Goal: Information Seeking & Learning: Find specific page/section

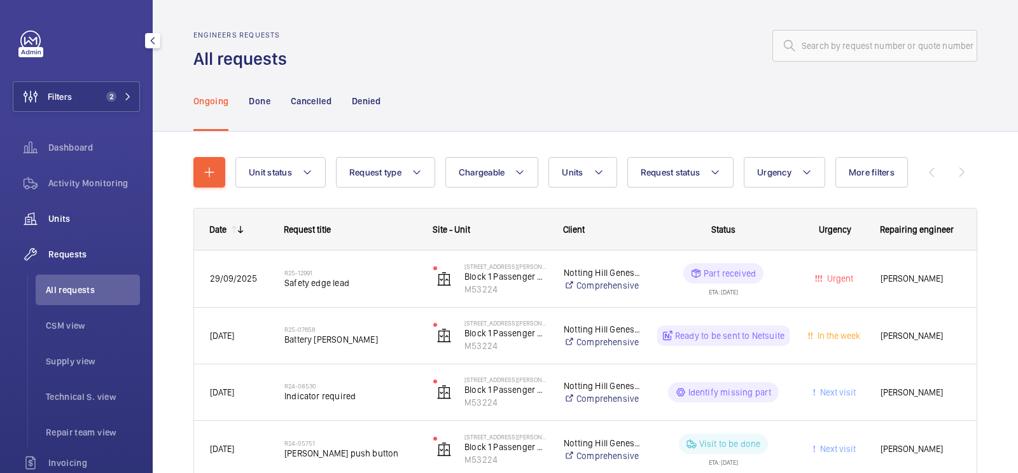
click at [60, 216] on span "Units" at bounding box center [94, 218] width 92 height 13
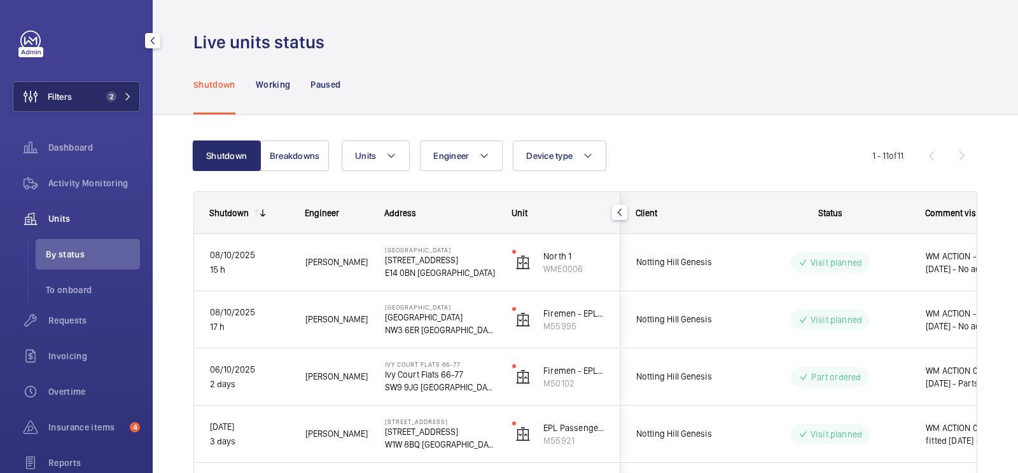
click at [71, 88] on span "Filters" at bounding box center [42, 96] width 59 height 31
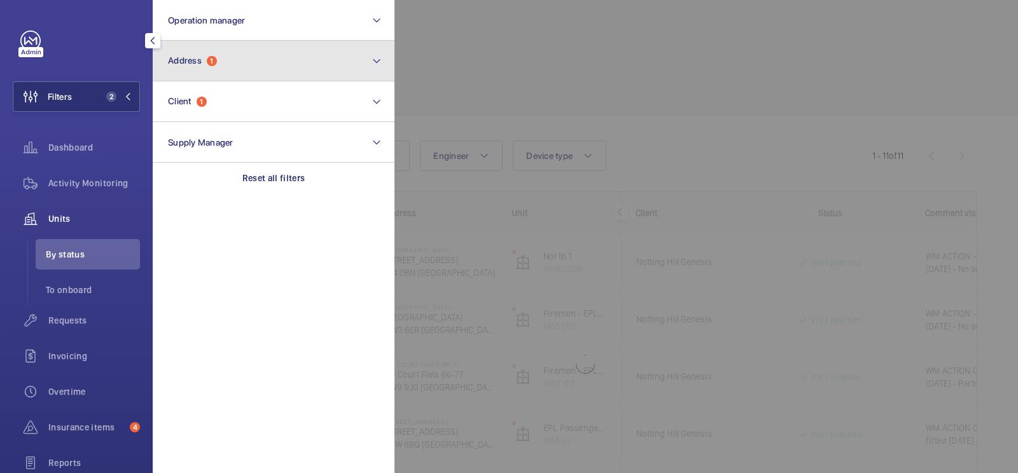
click at [216, 41] on button "Address 1" at bounding box center [274, 61] width 242 height 41
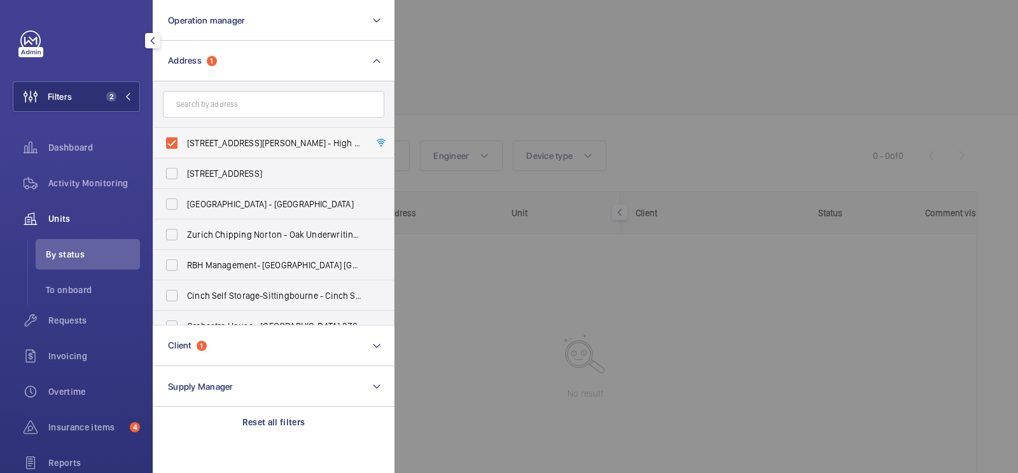
click at [249, 134] on label "112-128 Williams Way - High Risk Building - 112-128 Williams Way, LONDON HA0 2FN" at bounding box center [263, 143] width 221 height 31
click at [184, 134] on input "112-128 Williams Way - High Risk Building - 112-128 Williams Way, LONDON HA0 2FN" at bounding box center [171, 142] width 25 height 25
checkbox input "false"
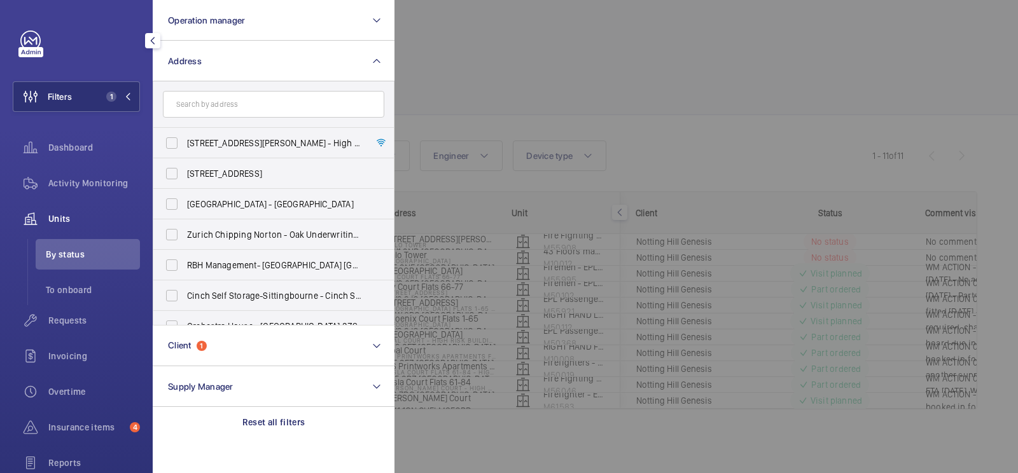
click at [720, 83] on div at bounding box center [903, 236] width 1018 height 473
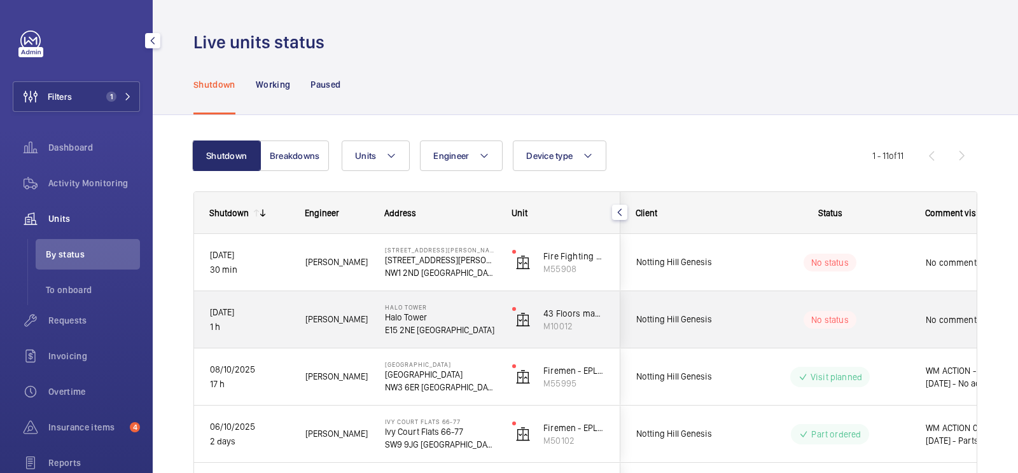
click at [758, 331] on div "No status" at bounding box center [822, 319] width 174 height 43
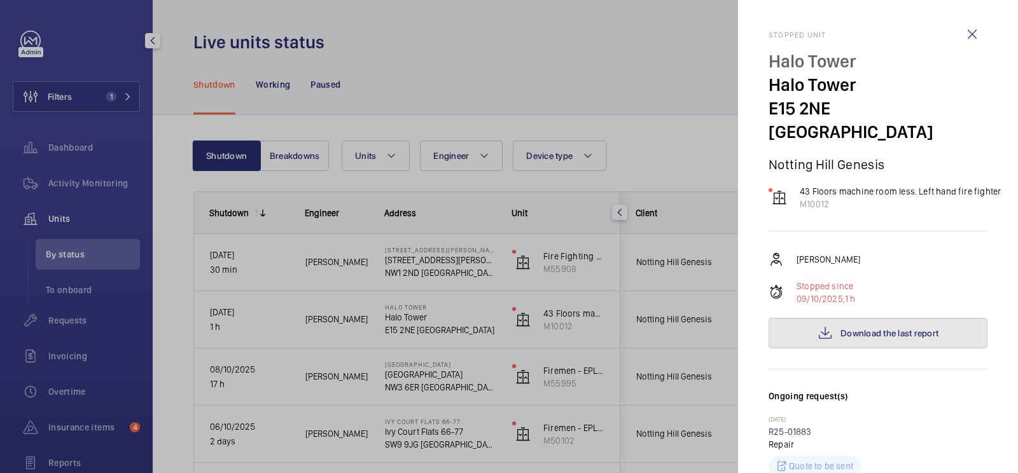
click at [899, 319] on button "Download the last report" at bounding box center [877, 333] width 219 height 31
click at [620, 142] on div at bounding box center [509, 236] width 1018 height 473
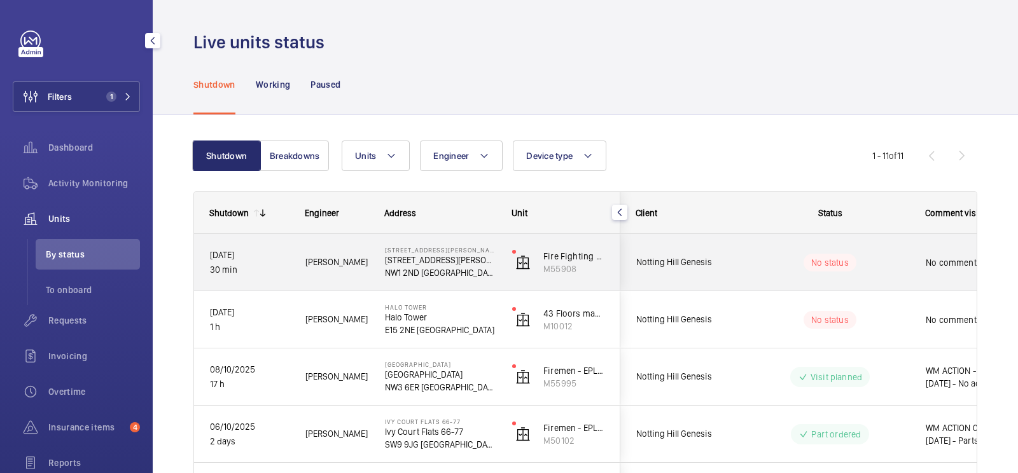
click at [757, 263] on wm-front-pills-cell "No status" at bounding box center [830, 263] width 158 height 18
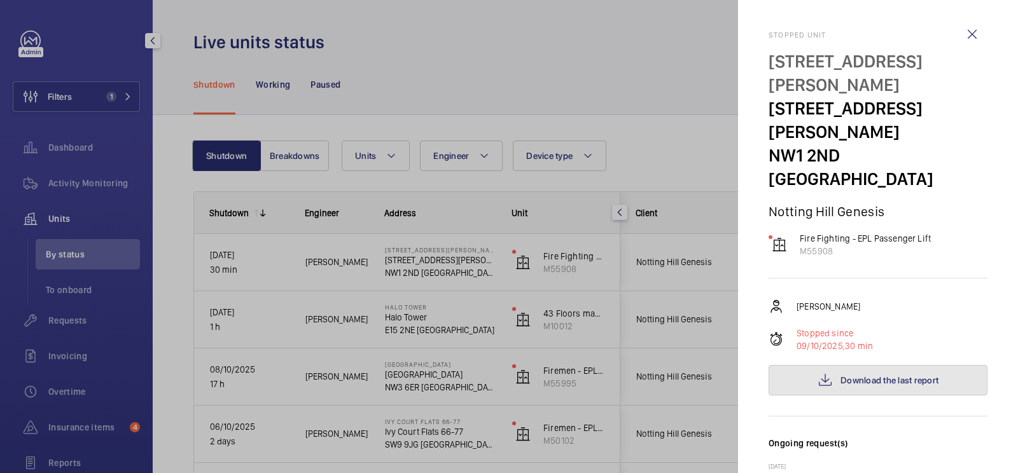
click at [913, 365] on button "Download the last report" at bounding box center [877, 380] width 219 height 31
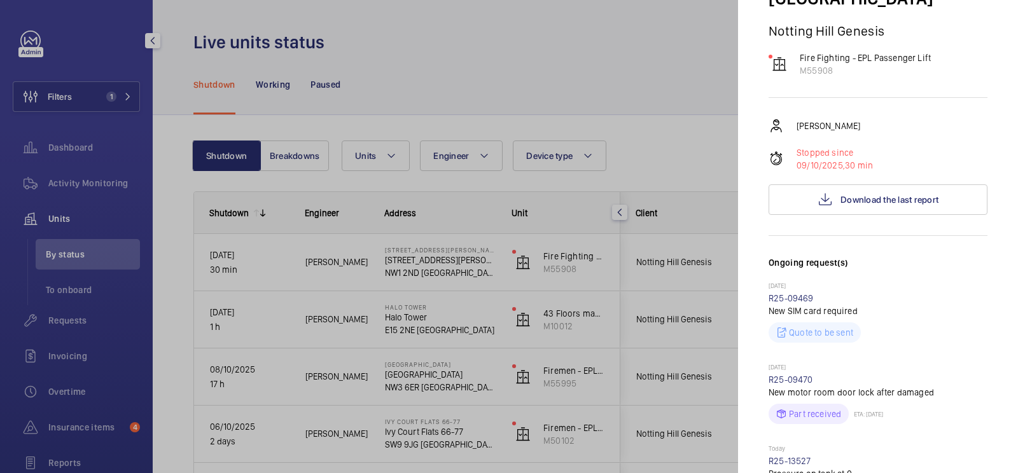
scroll to position [327, 0]
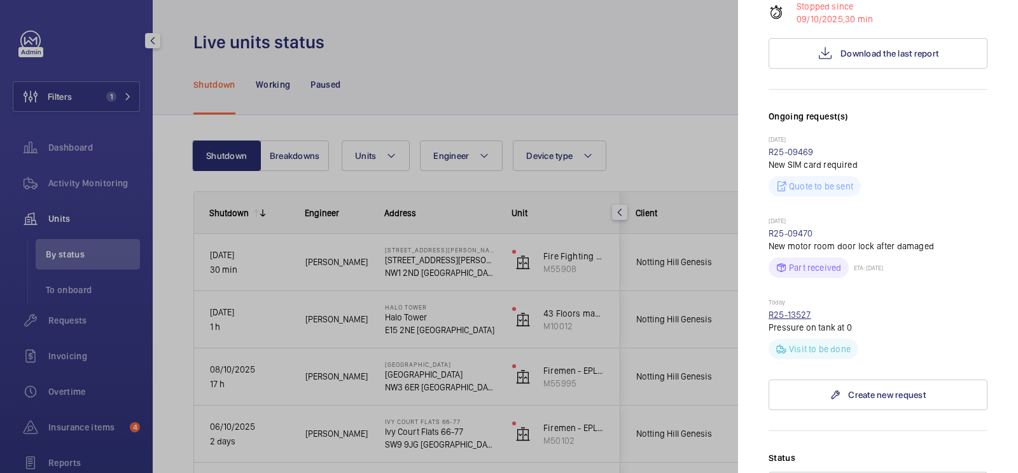
click at [789, 310] on link "R25-13527" at bounding box center [789, 315] width 43 height 10
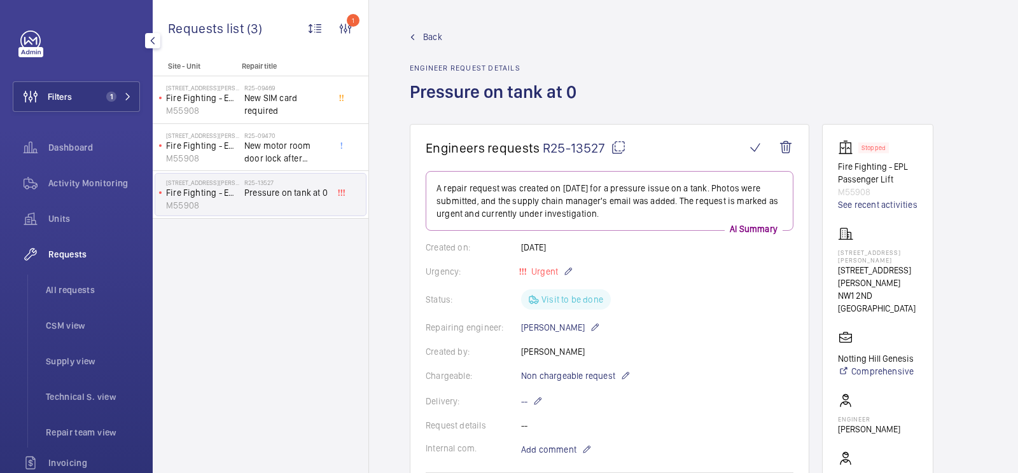
click at [614, 144] on mat-icon at bounding box center [618, 147] width 15 height 15
click at [76, 221] on span "Units" at bounding box center [94, 218] width 92 height 13
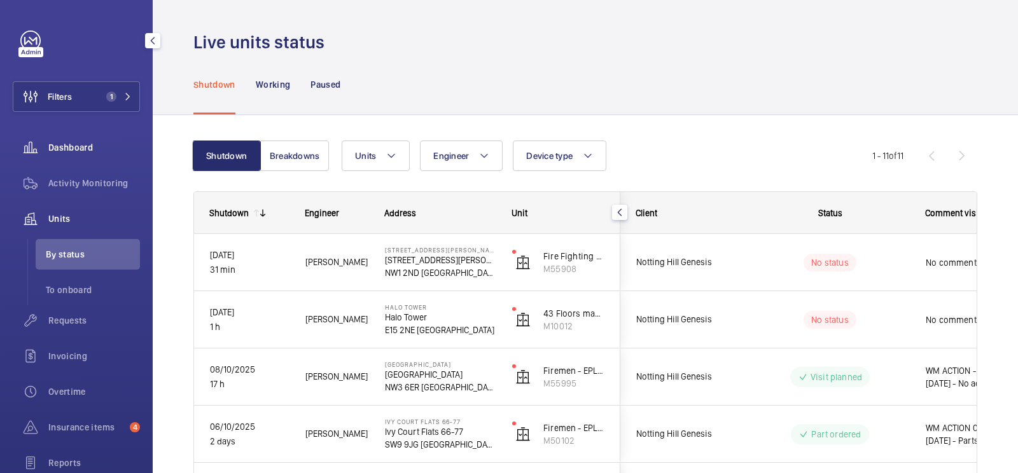
click at [97, 142] on span "Dashboard" at bounding box center [94, 147] width 92 height 13
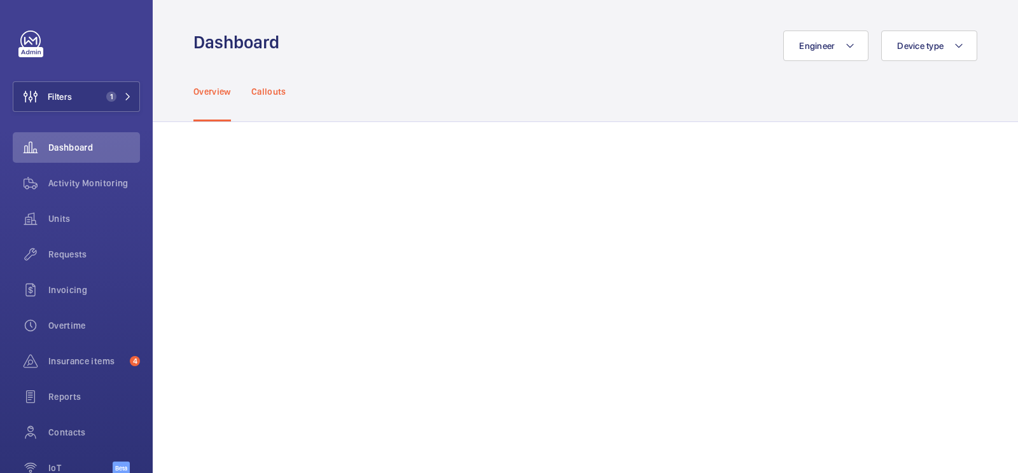
click at [268, 95] on p "Callouts" at bounding box center [268, 91] width 35 height 13
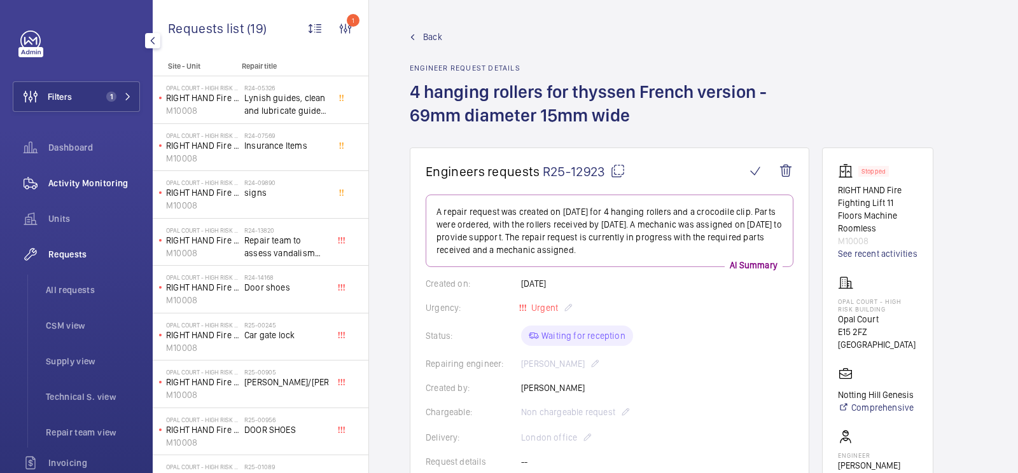
click at [85, 179] on span "Activity Monitoring" at bounding box center [94, 183] width 92 height 13
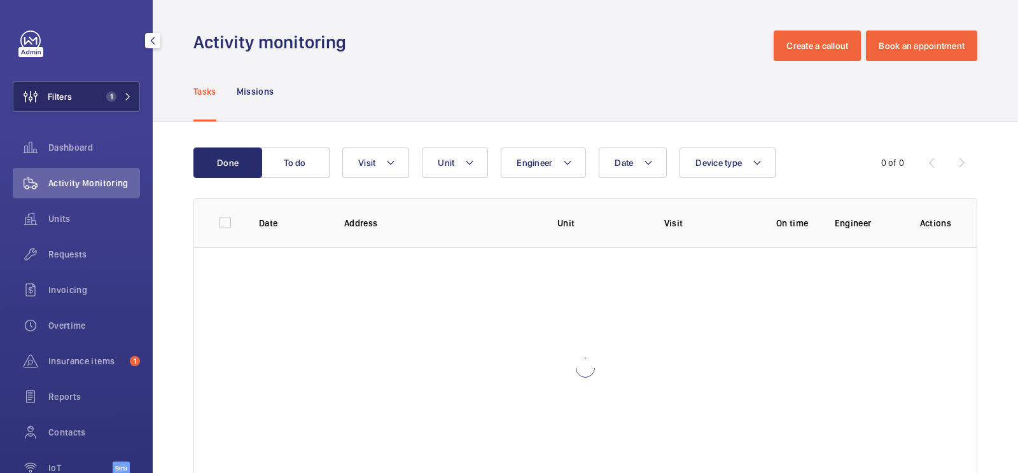
click at [92, 98] on button "Filters 1" at bounding box center [76, 96] width 127 height 31
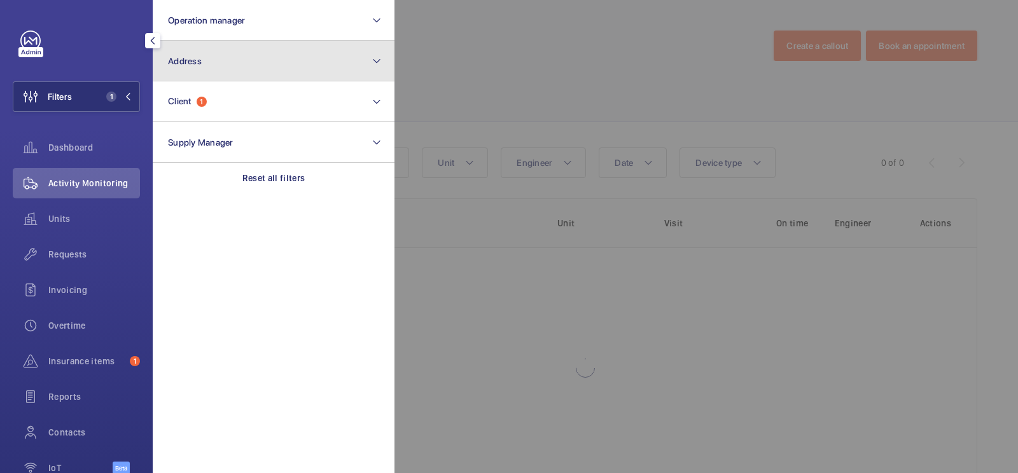
click at [246, 71] on button "Address" at bounding box center [274, 61] width 242 height 41
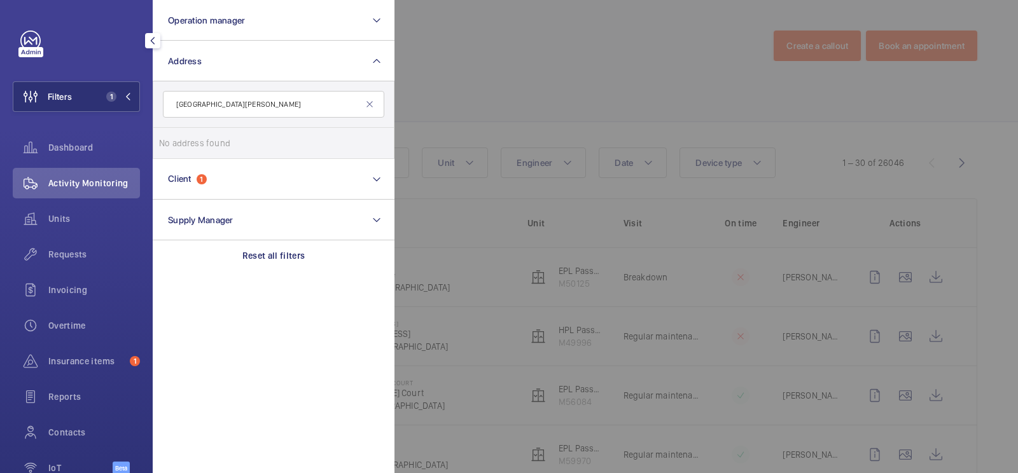
click at [177, 101] on input "Bolney Meadows" at bounding box center [273, 104] width 221 height 27
click at [306, 104] on input "Bolney Meadows" at bounding box center [273, 104] width 221 height 27
type input "B"
drag, startPoint x: 200, startPoint y: 102, endPoint x: 162, endPoint y: 101, distance: 38.8
click at [162, 101] on form "Bolney Meadows" at bounding box center [273, 104] width 240 height 46
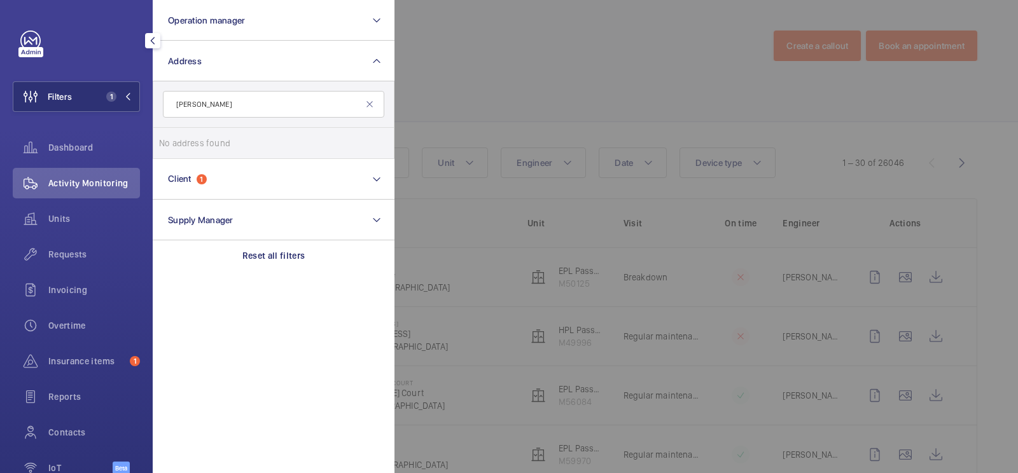
type input "Meadows"
click at [569, 119] on div at bounding box center [903, 236] width 1018 height 473
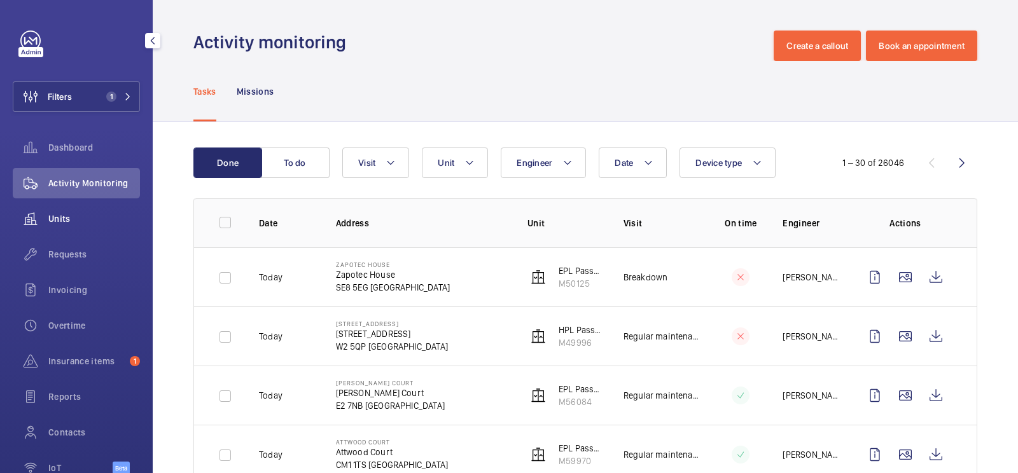
click at [54, 218] on span "Units" at bounding box center [94, 218] width 92 height 13
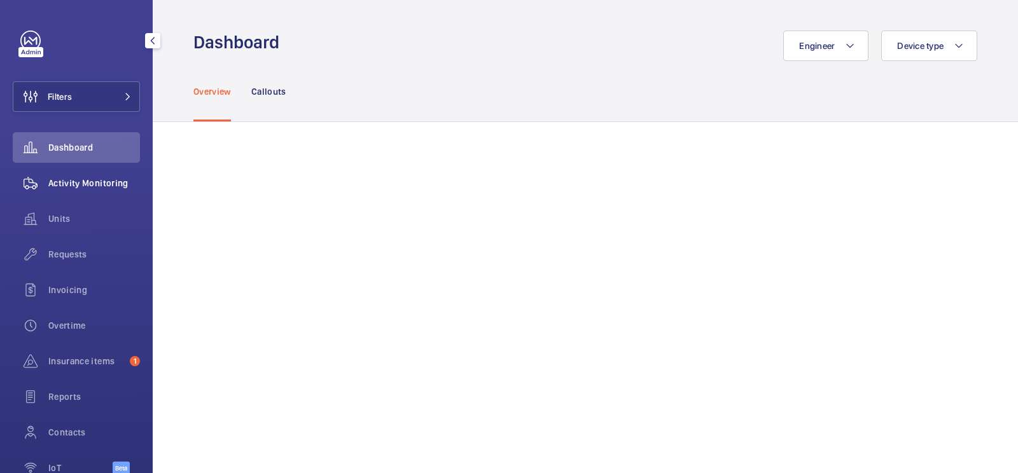
click at [108, 174] on div "Activity Monitoring" at bounding box center [76, 183] width 127 height 31
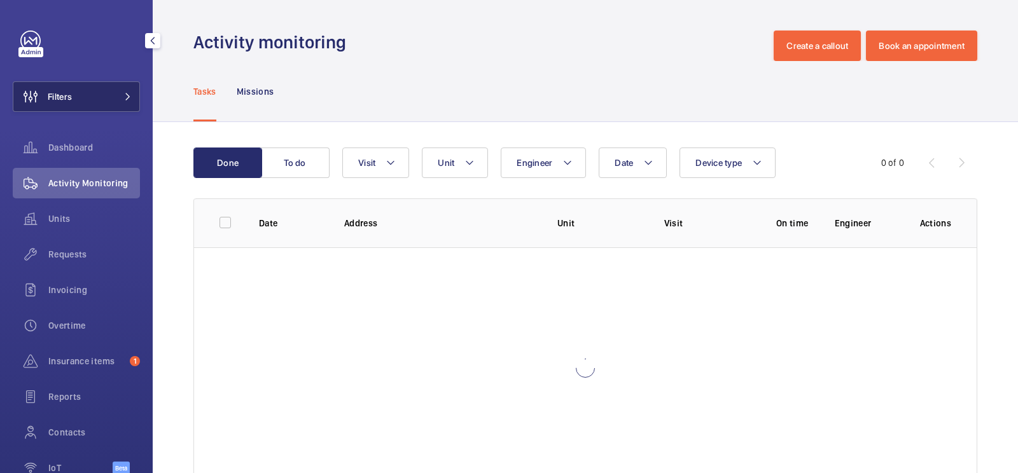
click at [104, 83] on button "Filters" at bounding box center [76, 96] width 127 height 31
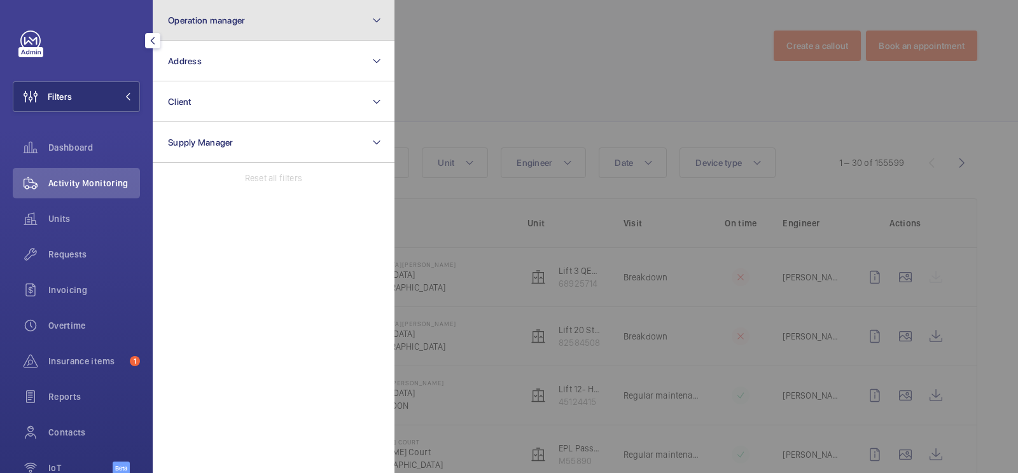
click at [234, 0] on button "Operation manager" at bounding box center [274, 20] width 242 height 41
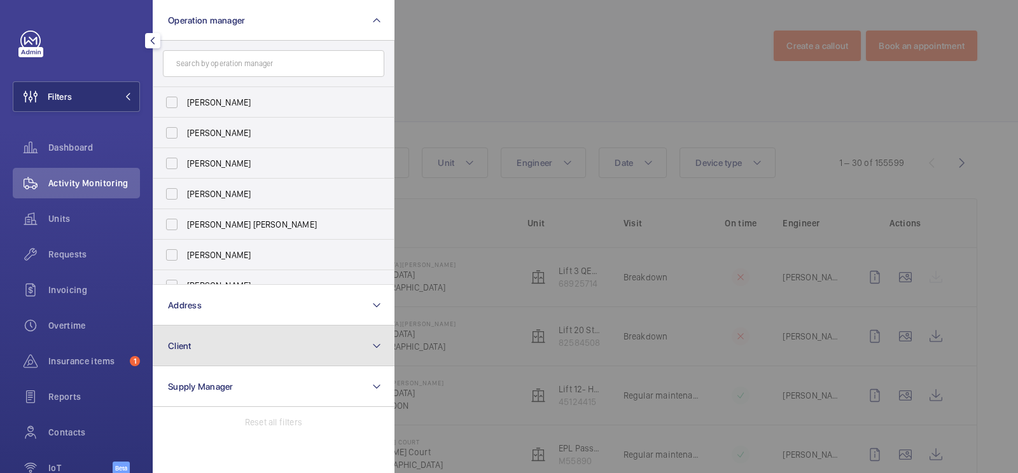
click at [225, 340] on button "Client" at bounding box center [274, 346] width 242 height 41
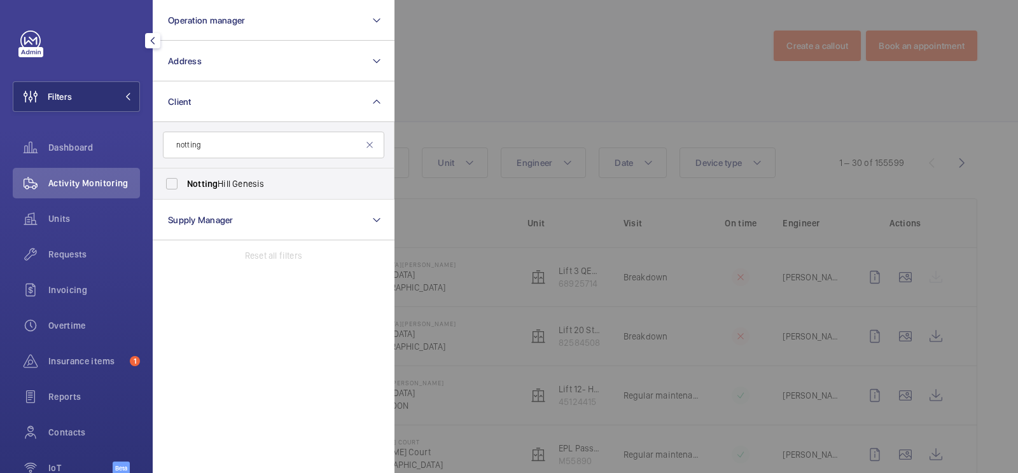
type input "notting"
click at [282, 176] on label "Notting Hill Genesis" at bounding box center [263, 184] width 221 height 31
click at [184, 176] on input "Notting Hill Genesis" at bounding box center [171, 183] width 25 height 25
checkbox input "true"
click at [531, 59] on div at bounding box center [903, 236] width 1018 height 473
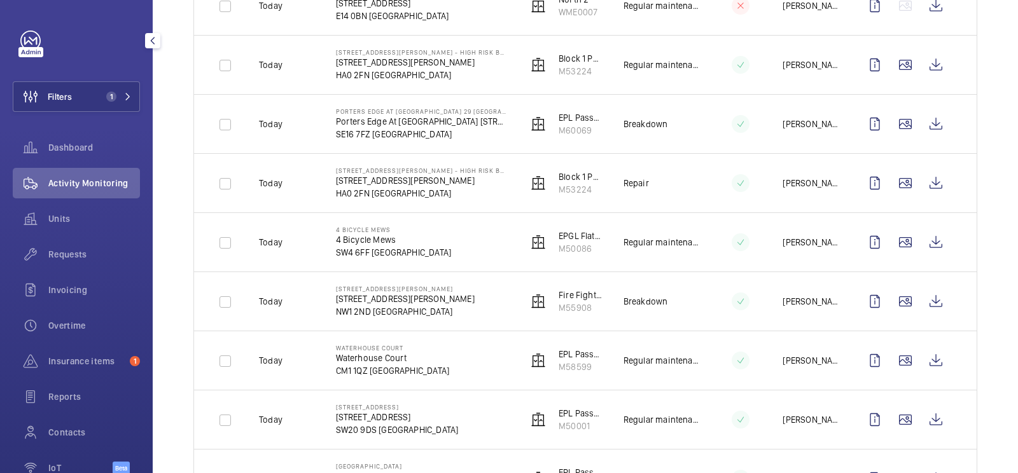
scroll to position [781, 0]
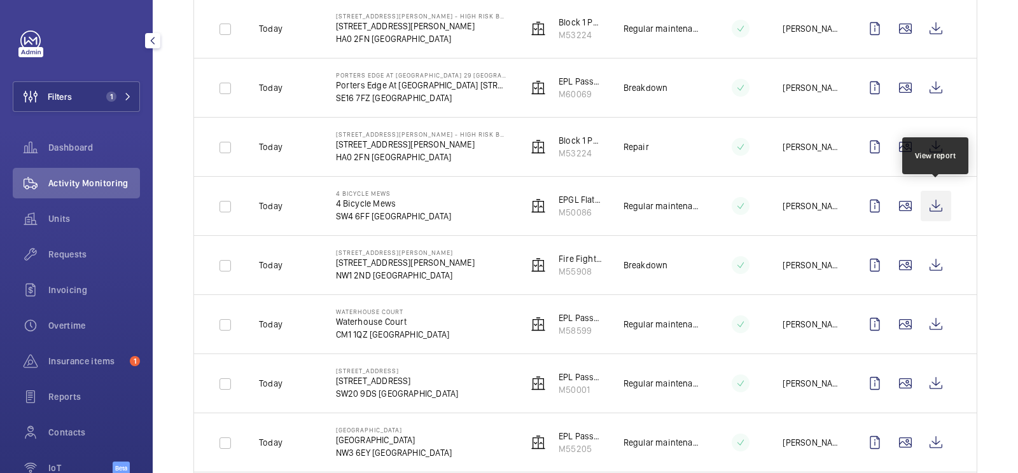
click at [948, 200] on wm-front-icon-button at bounding box center [935, 206] width 31 height 31
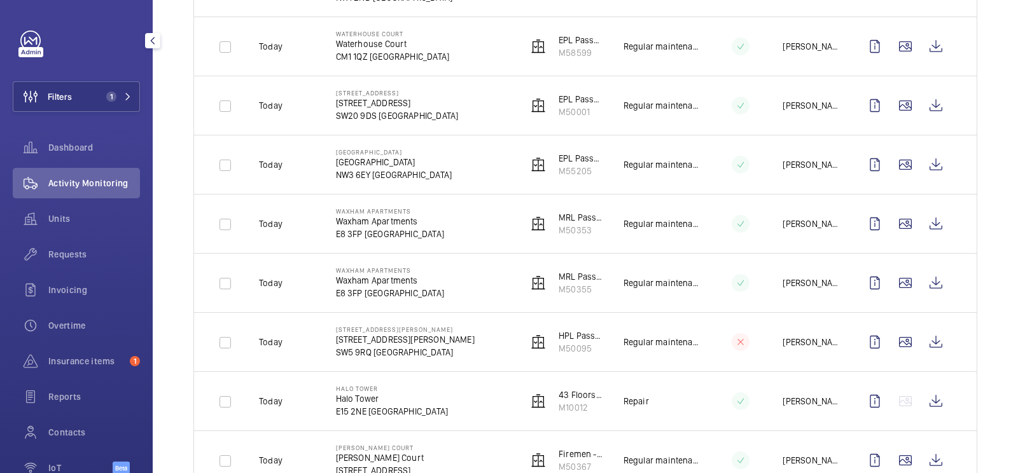
scroll to position [1064, 0]
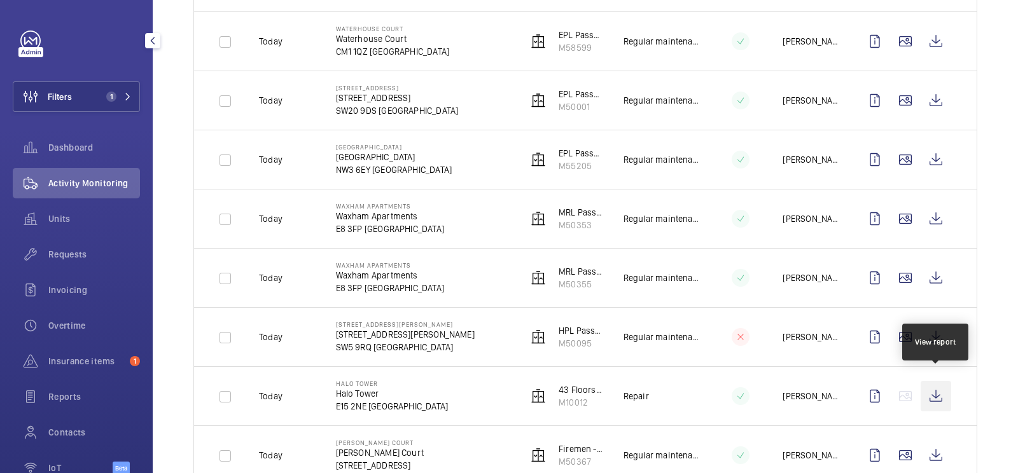
click at [941, 383] on wm-front-icon-button at bounding box center [935, 396] width 31 height 31
click at [57, 254] on span "Requests" at bounding box center [94, 254] width 92 height 13
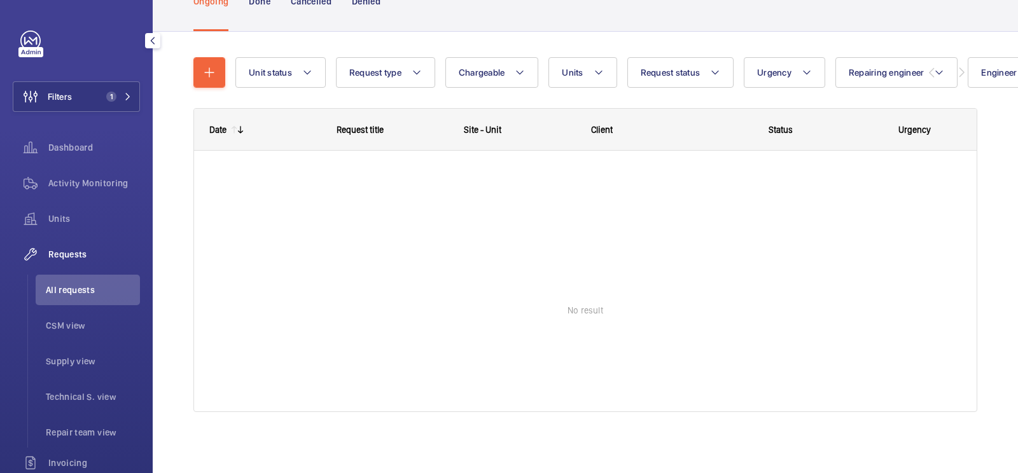
scroll to position [100, 0]
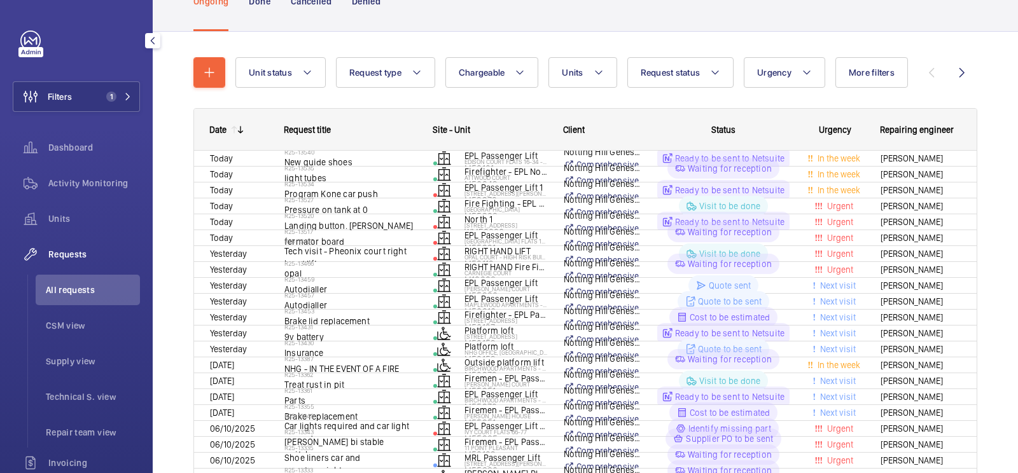
scroll to position [100, 0]
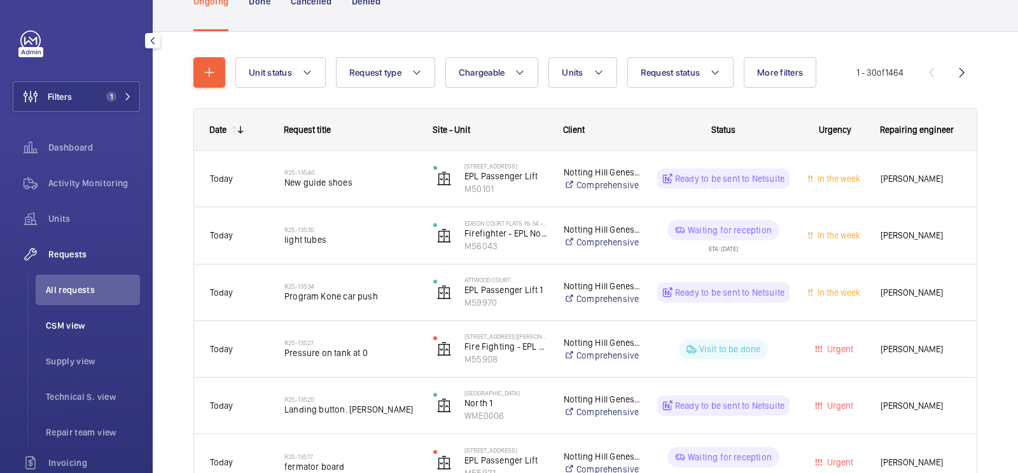
click at [100, 328] on span "CSM view" at bounding box center [93, 325] width 94 height 13
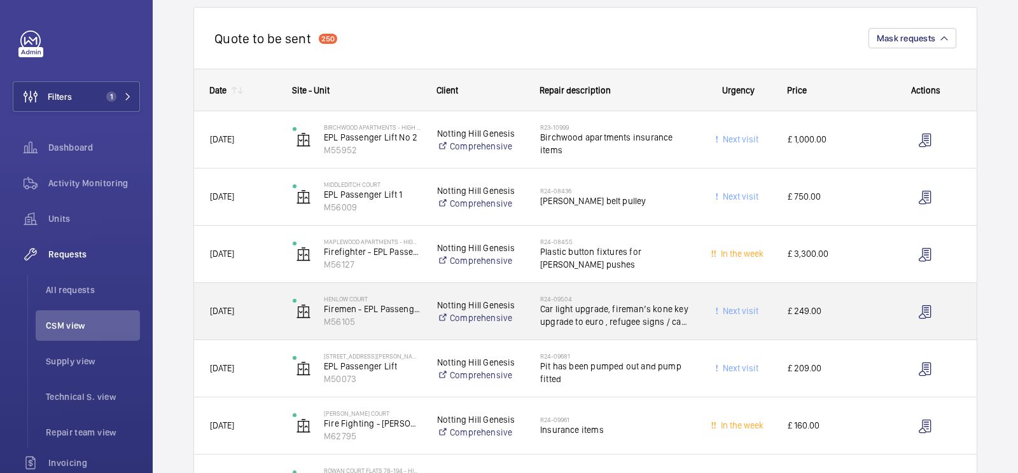
scroll to position [155, 0]
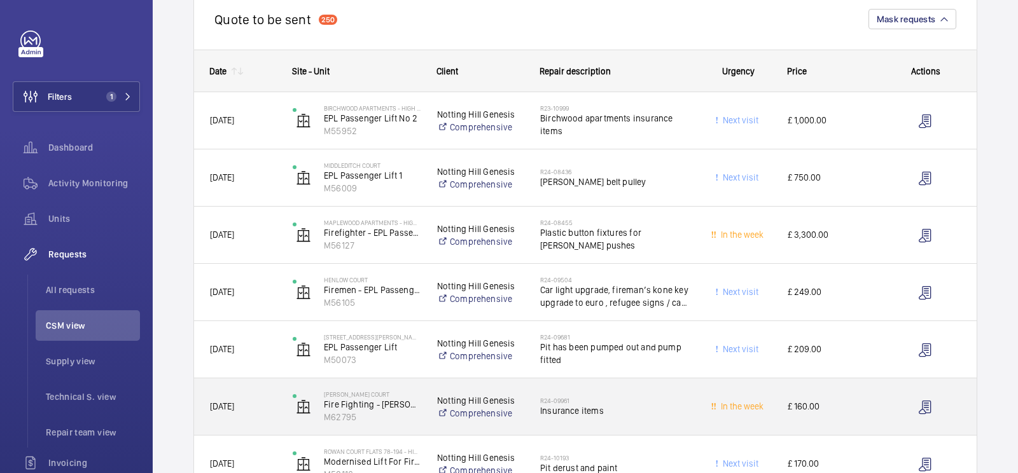
click at [637, 408] on span "Insurance items" at bounding box center [614, 411] width 148 height 13
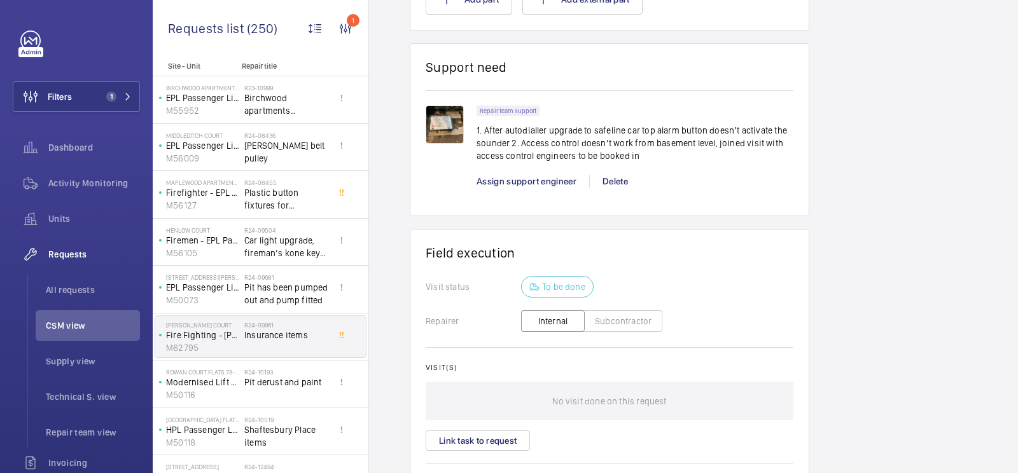
scroll to position [155, 0]
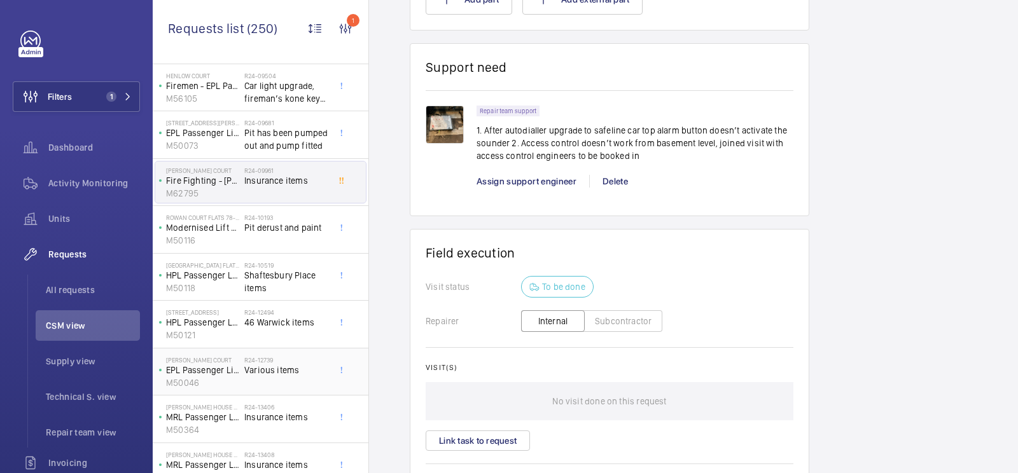
click at [284, 370] on span "Various items" at bounding box center [286, 370] width 84 height 13
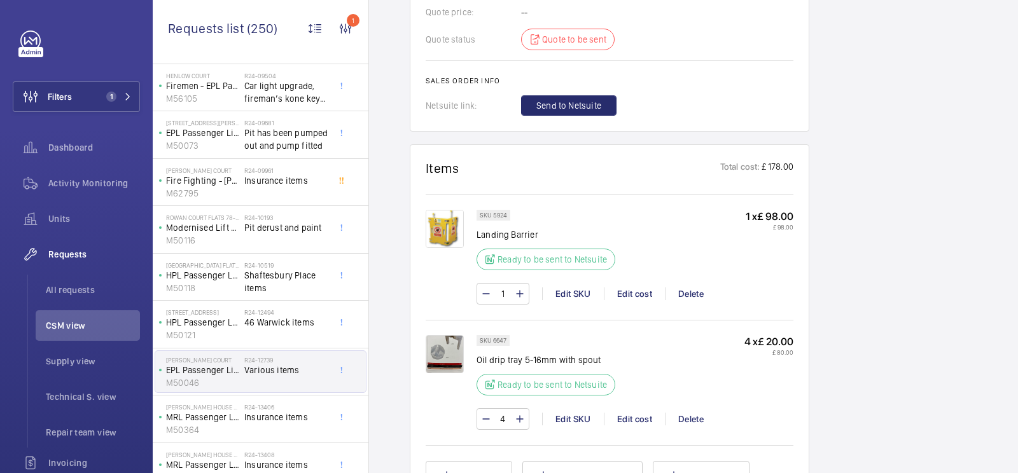
scroll to position [942, 0]
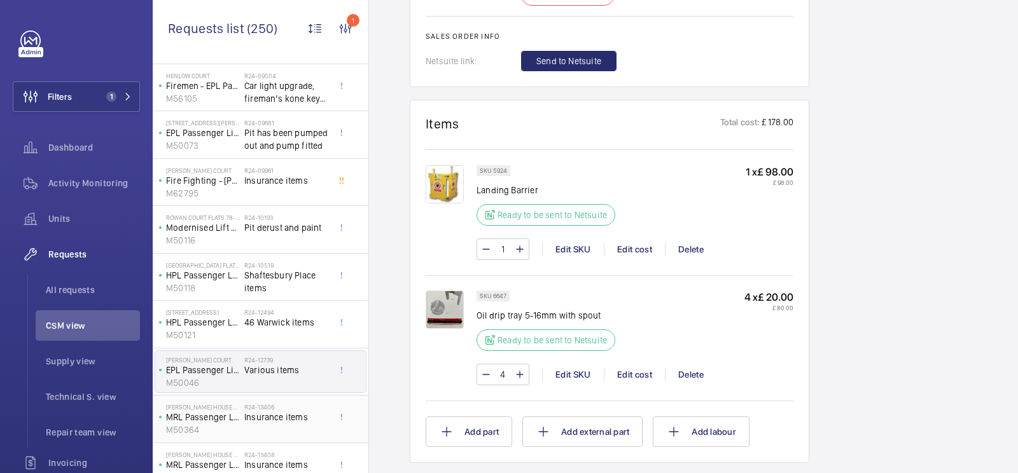
click at [292, 422] on div "R24-13406 Insurance items" at bounding box center [286, 421] width 84 height 37
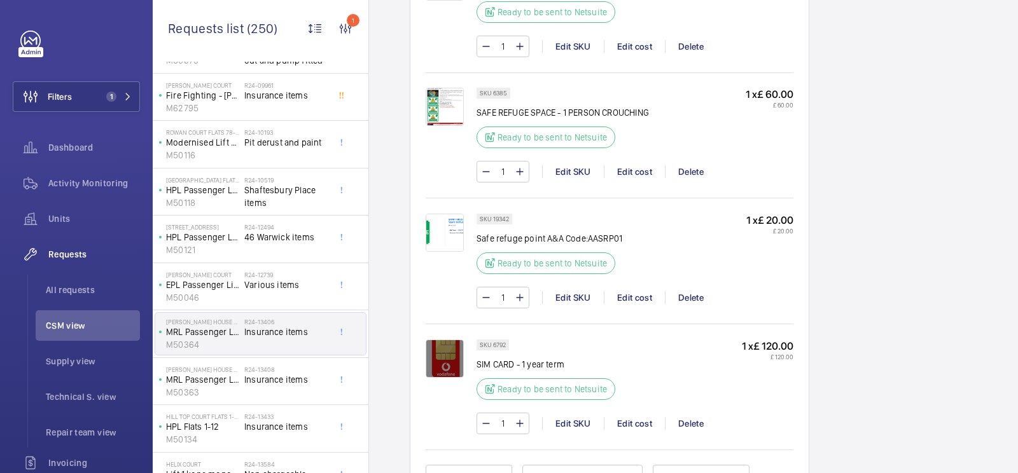
scroll to position [329, 0]
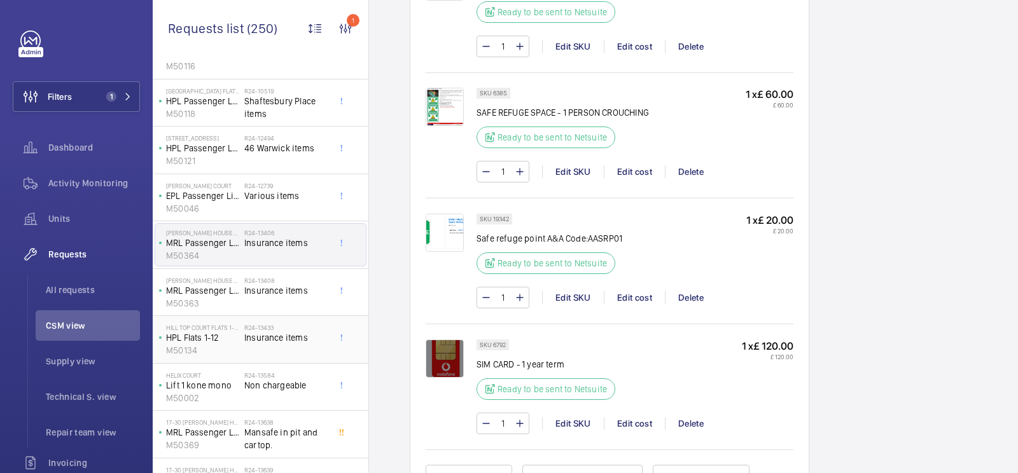
click at [286, 344] on div "R24-13433 Insurance items" at bounding box center [286, 342] width 84 height 37
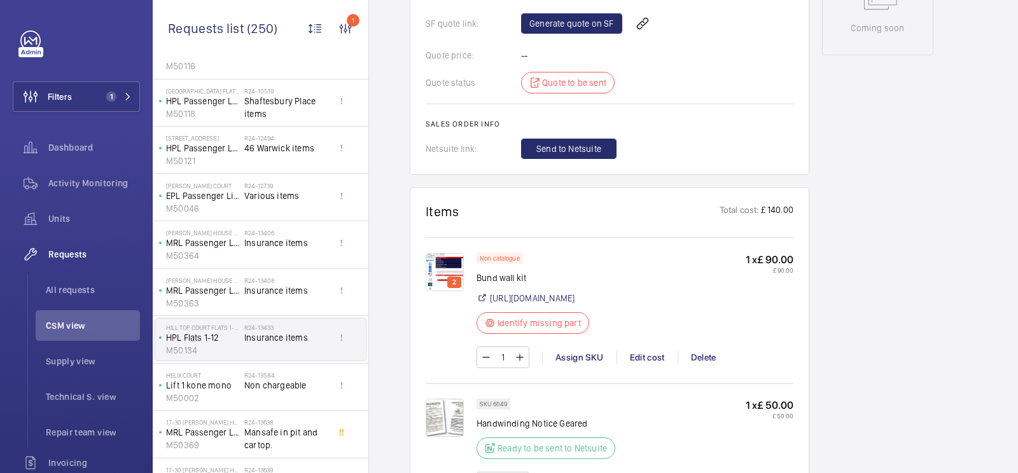
scroll to position [854, 0]
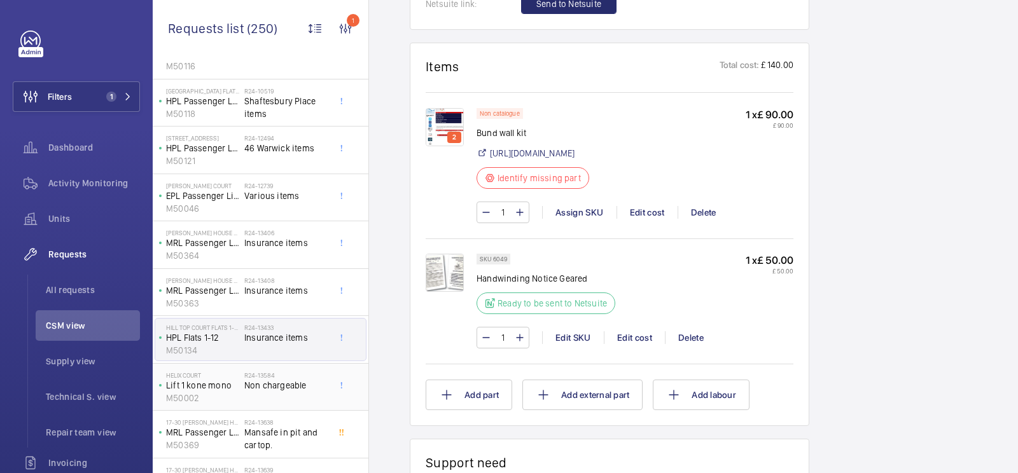
click at [296, 380] on span "Non chargeable" at bounding box center [286, 385] width 84 height 13
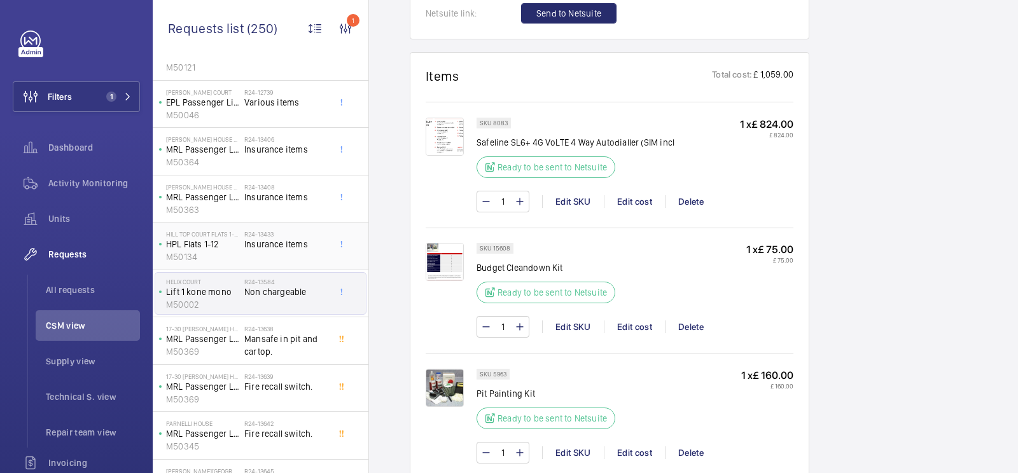
scroll to position [437, 0]
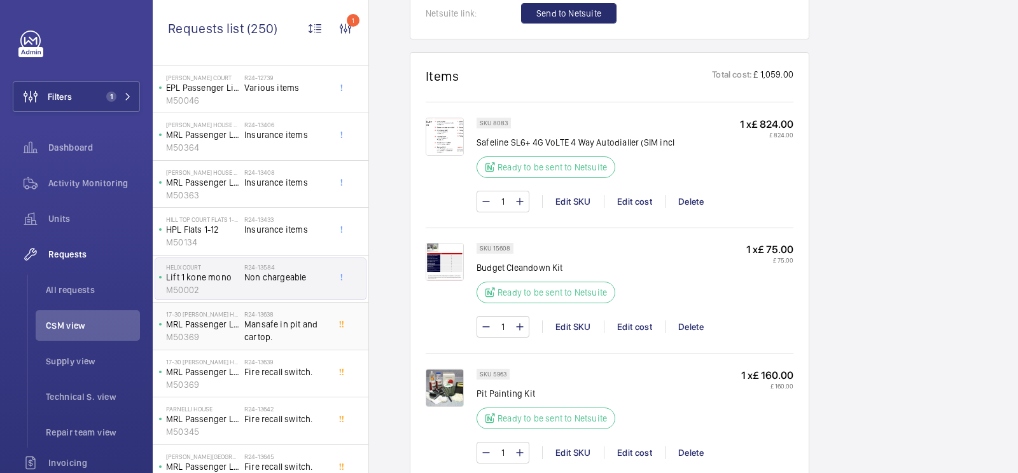
click at [300, 318] on span "Mansafe in pit and cartop." at bounding box center [286, 330] width 84 height 25
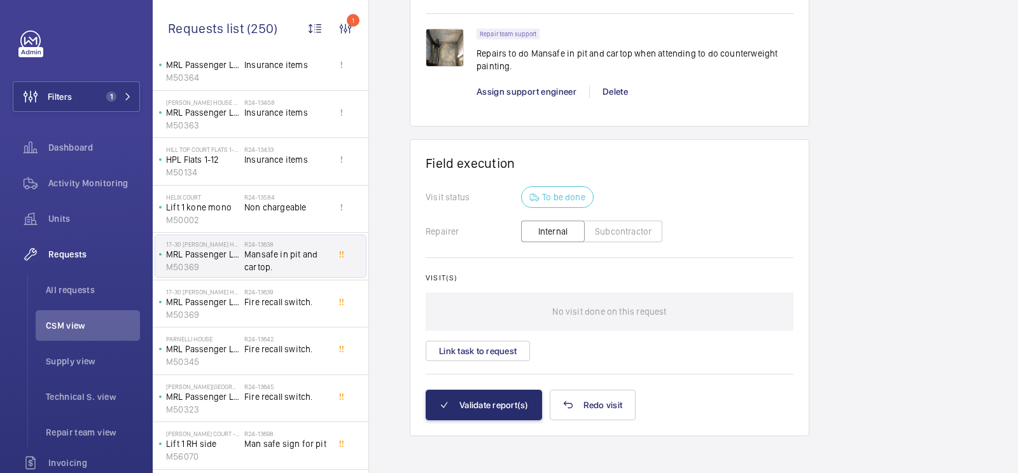
scroll to position [590, 0]
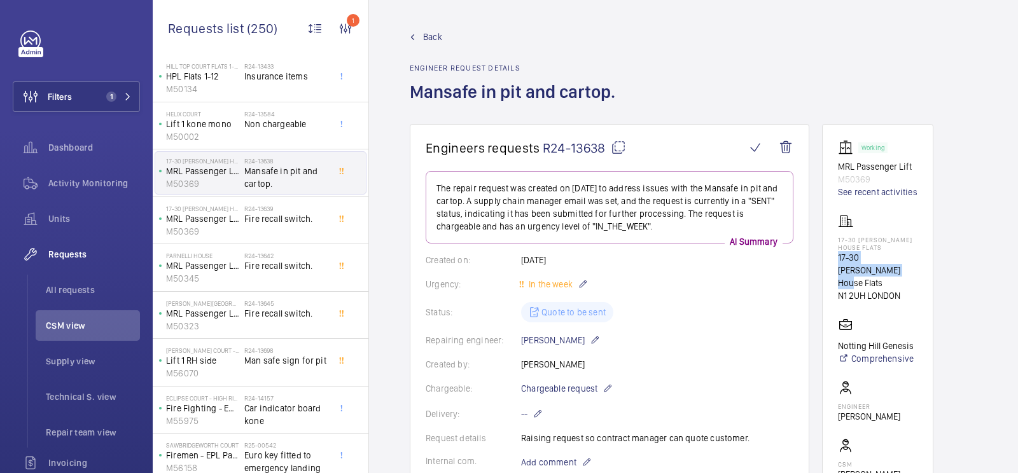
drag, startPoint x: 836, startPoint y: 255, endPoint x: 908, endPoint y: 263, distance: 72.4
click at [908, 265] on wm-front-card "Working MRL Passenger Lift M50369 See recent activities 17-30 Lewis House Flats…" at bounding box center [877, 352] width 111 height 456
copy p "17-30 Lewis House Flats"
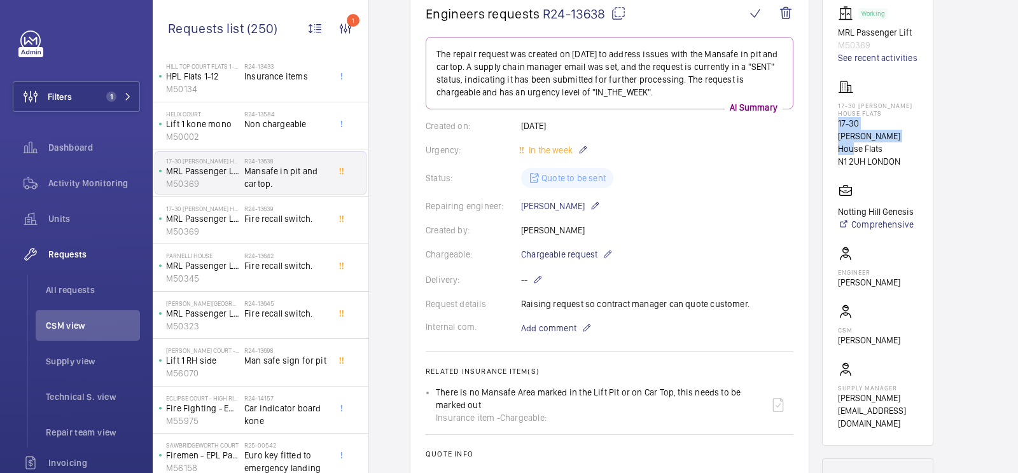
scroll to position [219, 0]
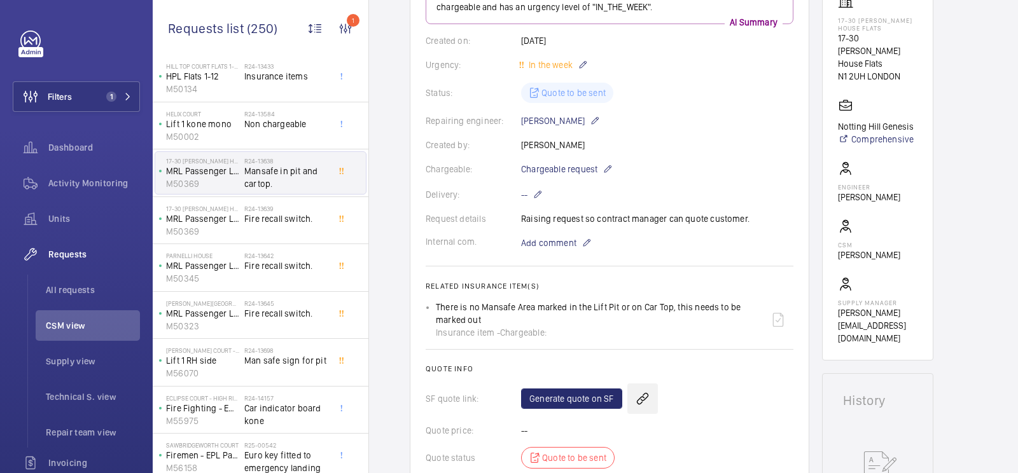
click at [644, 399] on wm-front-icon-button at bounding box center [642, 399] width 31 height 31
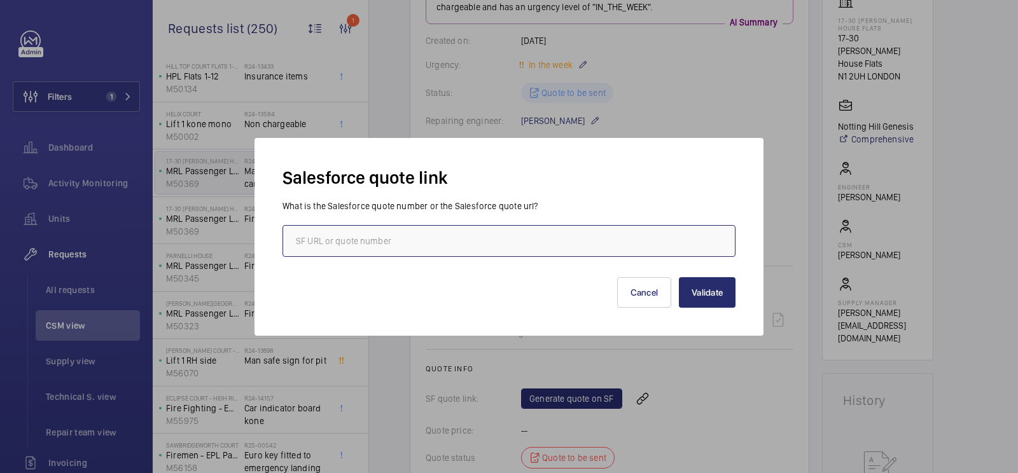
click at [569, 242] on input "text" at bounding box center [508, 241] width 453 height 32
paste input "https://wemaintain.lightning.force.com/lightning/r/Quote/0Q0SZ000003MBRJ0A4/view"
type input "https://wemaintain.lightning.force.com/lightning/r/Quote/0Q0SZ000003MBRJ0A4/view"
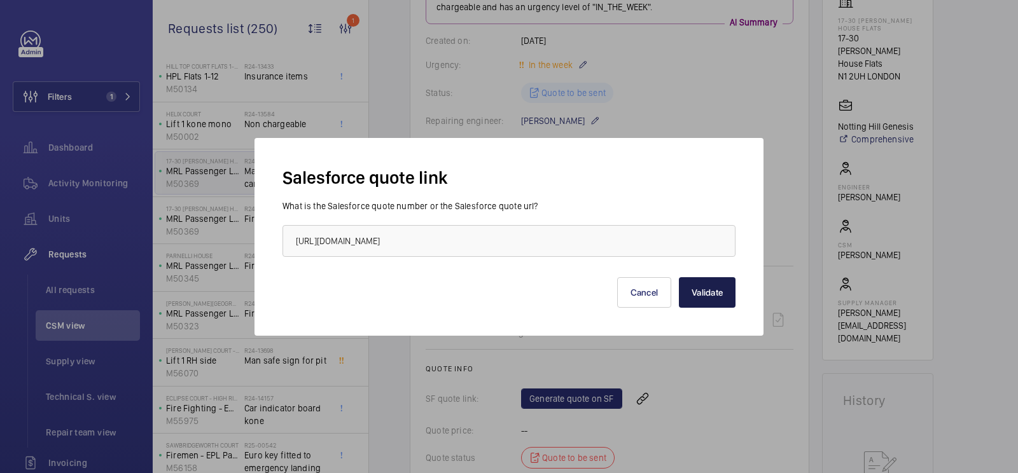
click at [709, 292] on button "Validate" at bounding box center [707, 292] width 57 height 31
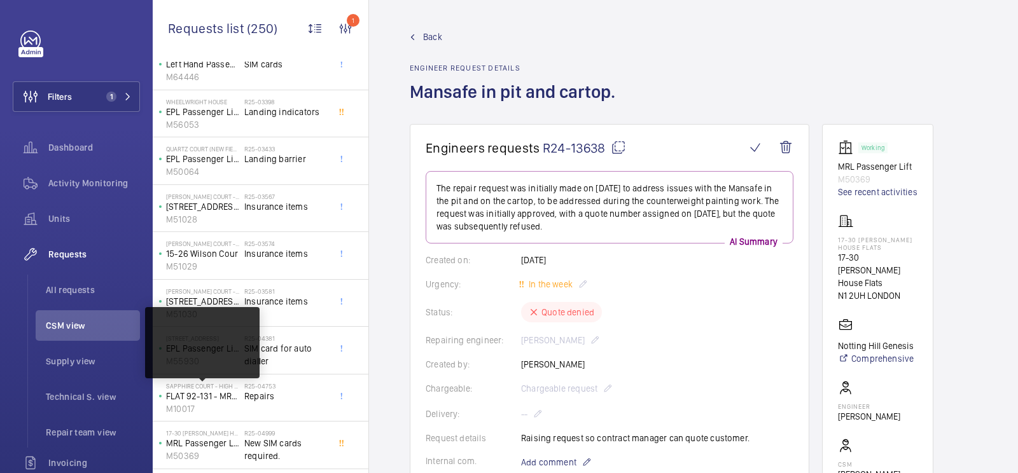
scroll to position [2474, 0]
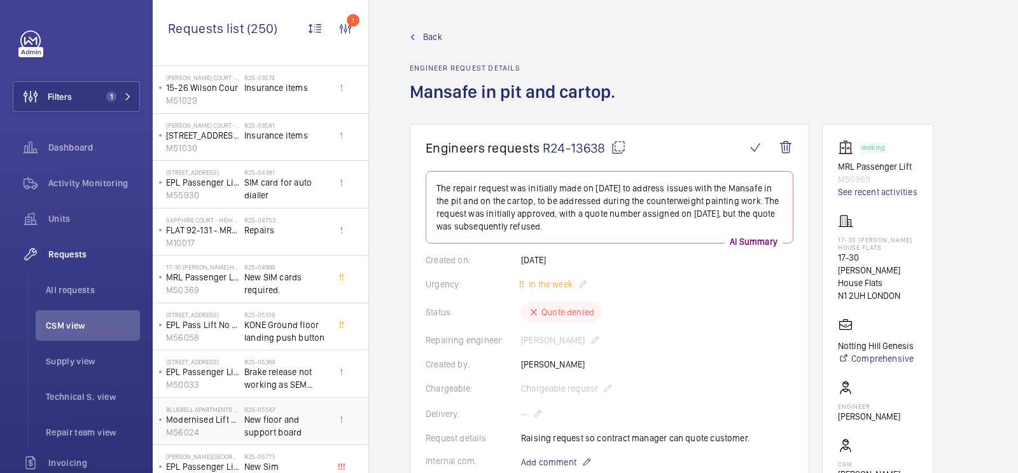
click at [272, 413] on span "New floor and support board" at bounding box center [286, 425] width 84 height 25
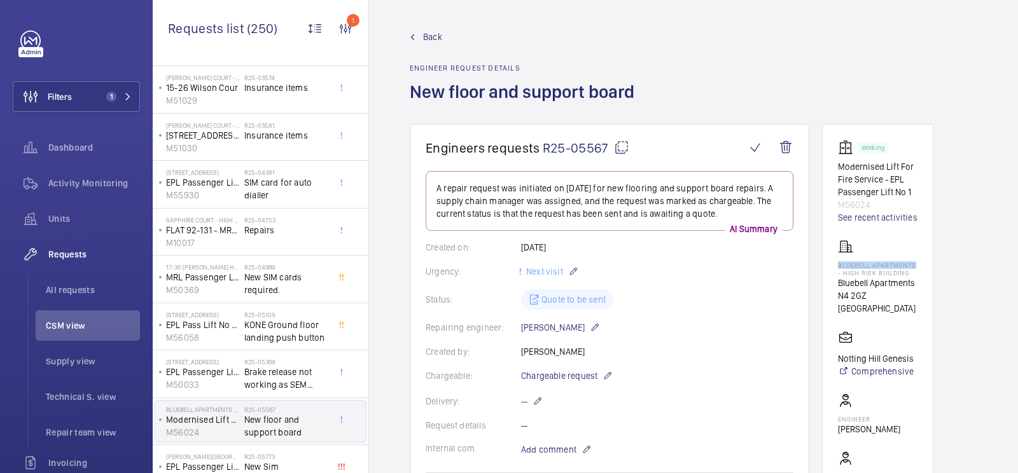
drag, startPoint x: 833, startPoint y: 260, endPoint x: 917, endPoint y: 265, distance: 83.5
click at [917, 265] on wm-front-card "Working Modernised Lift For Fire Service - EPL Passenger Lift No 1 M56024 See r…" at bounding box center [877, 358] width 111 height 469
copy p "Bluebell Apartments"
click at [87, 226] on div "Units" at bounding box center [76, 219] width 127 height 31
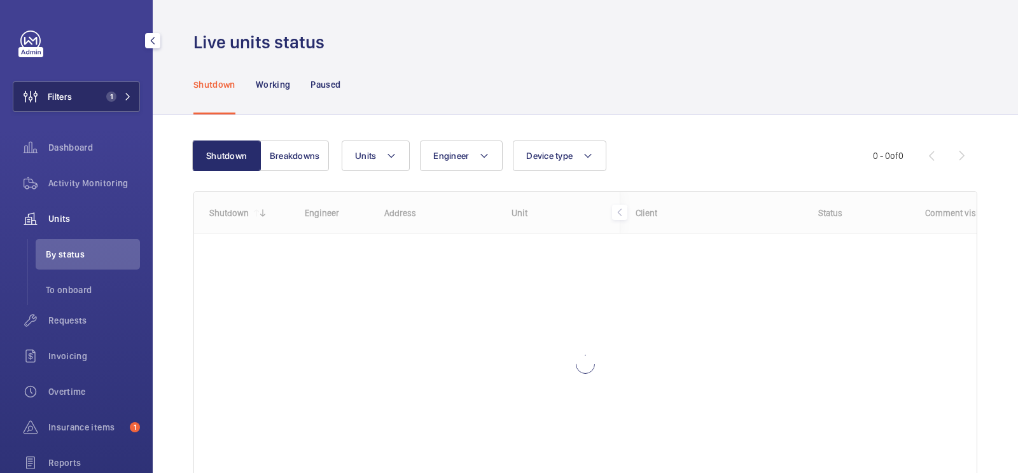
click at [62, 111] on span "Filters" at bounding box center [42, 96] width 59 height 31
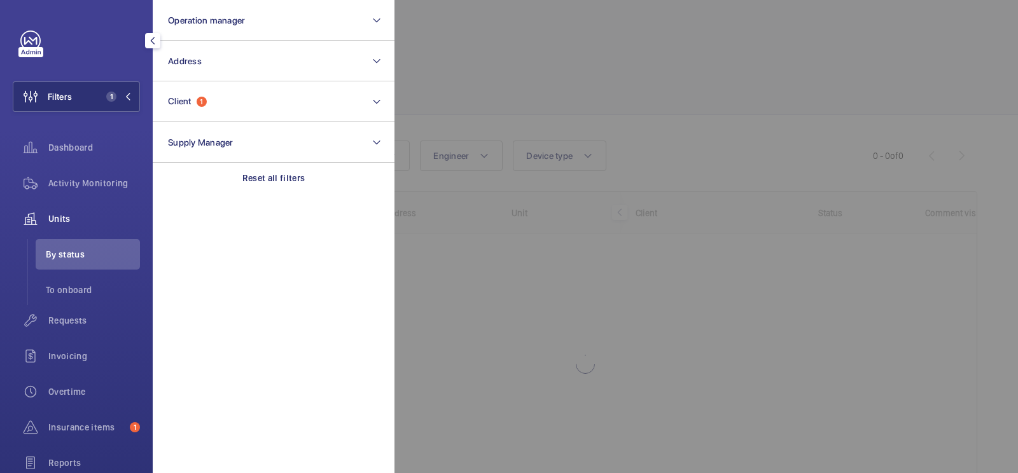
click at [541, 85] on div at bounding box center [903, 236] width 1018 height 473
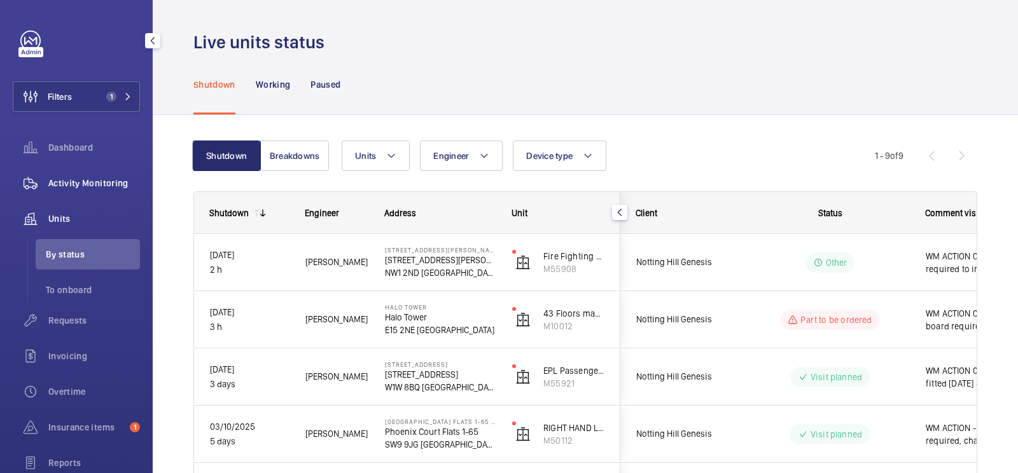
click at [120, 182] on span "Activity Monitoring" at bounding box center [94, 183] width 92 height 13
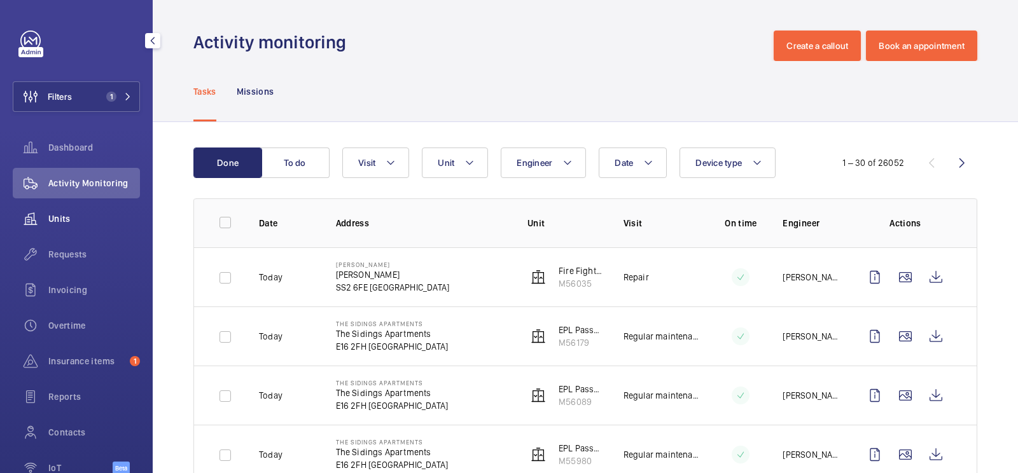
click at [85, 212] on div "Units" at bounding box center [76, 219] width 127 height 31
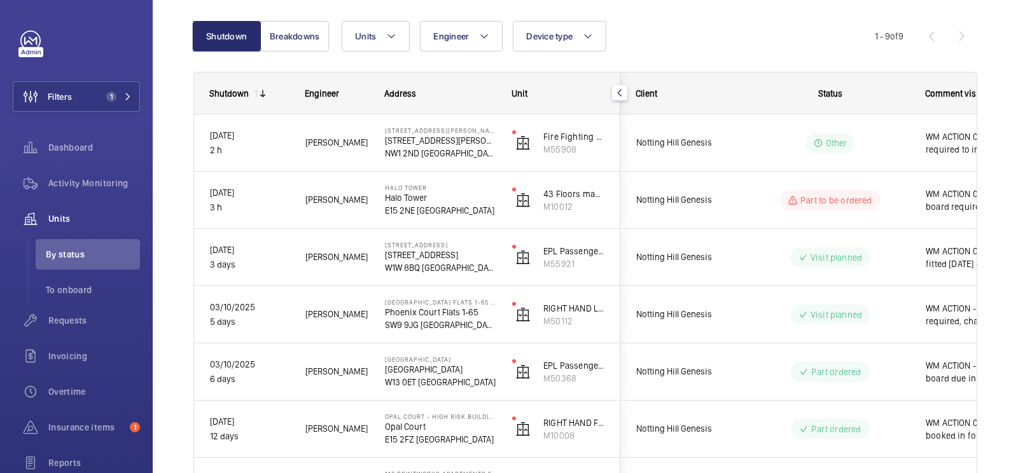
scroll to position [337, 0]
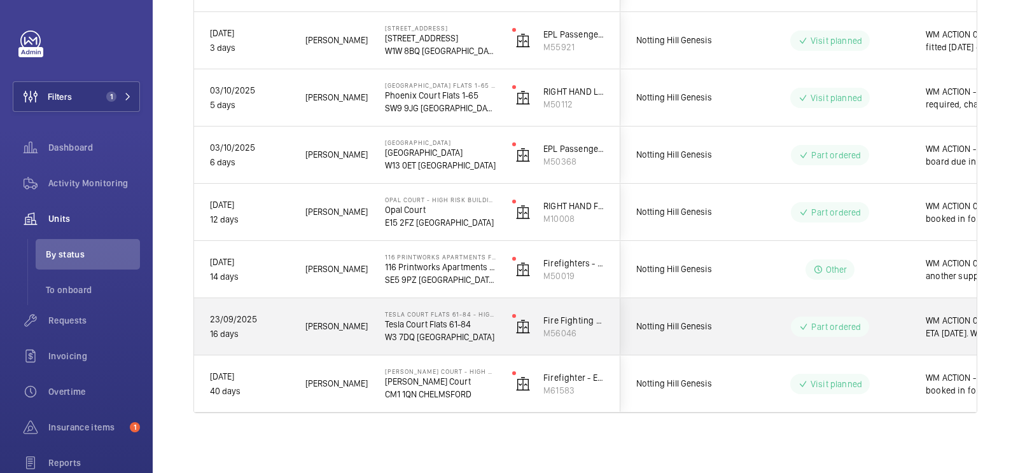
click at [845, 331] on p "Part ordered" at bounding box center [836, 327] width 50 height 13
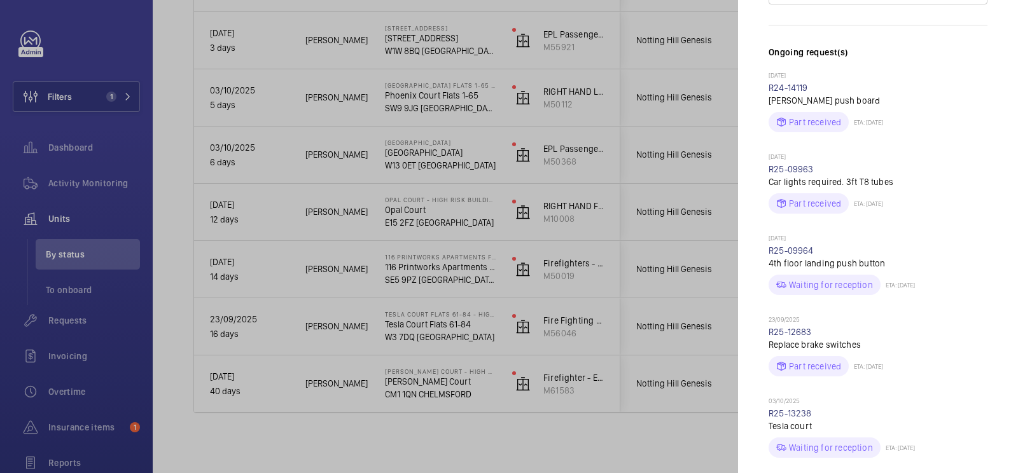
scroll to position [391, 0]
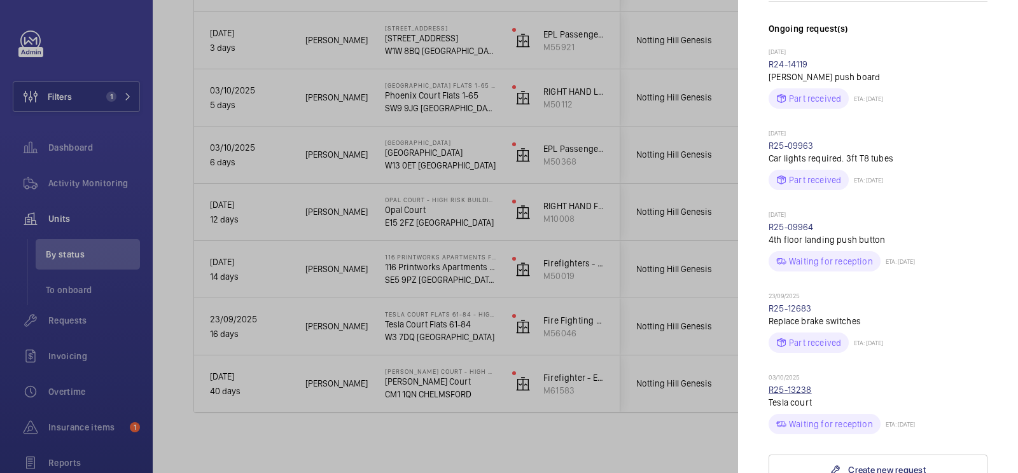
click at [801, 385] on link "R25-13238" at bounding box center [789, 390] width 43 height 10
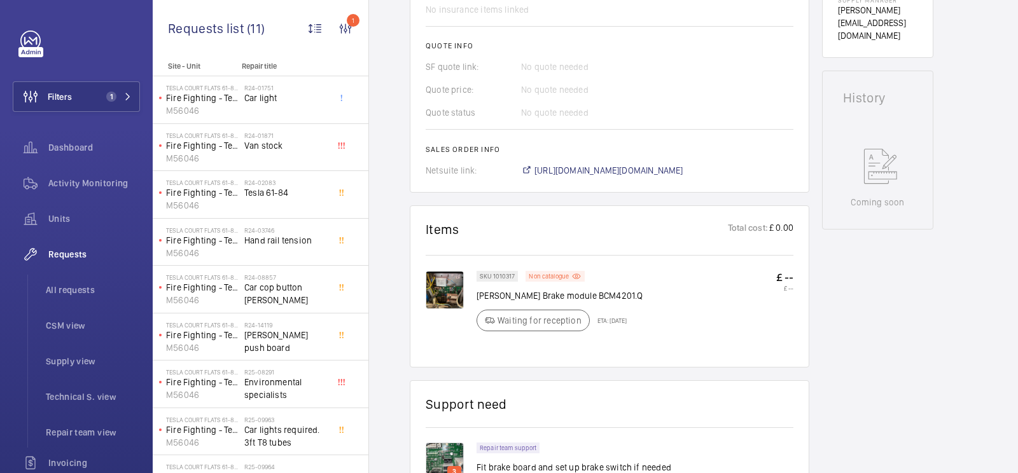
scroll to position [723, 0]
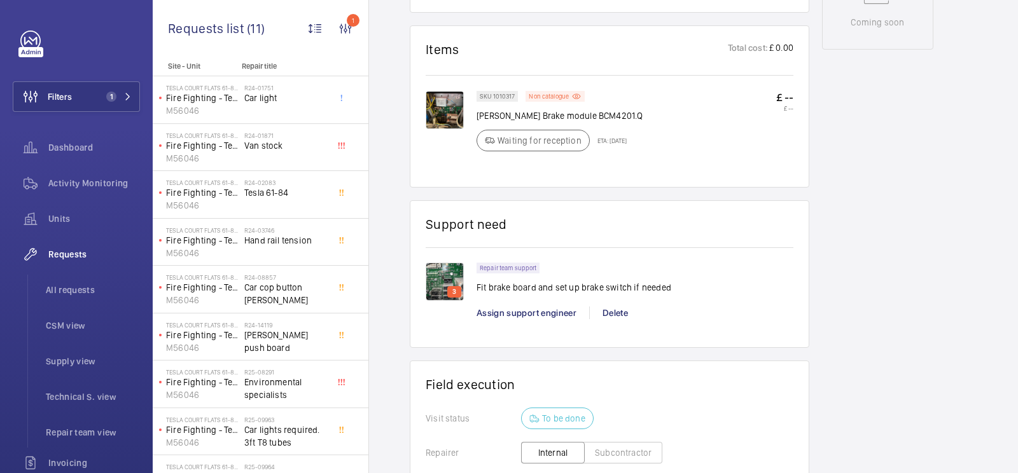
click at [455, 102] on img at bounding box center [445, 110] width 38 height 38
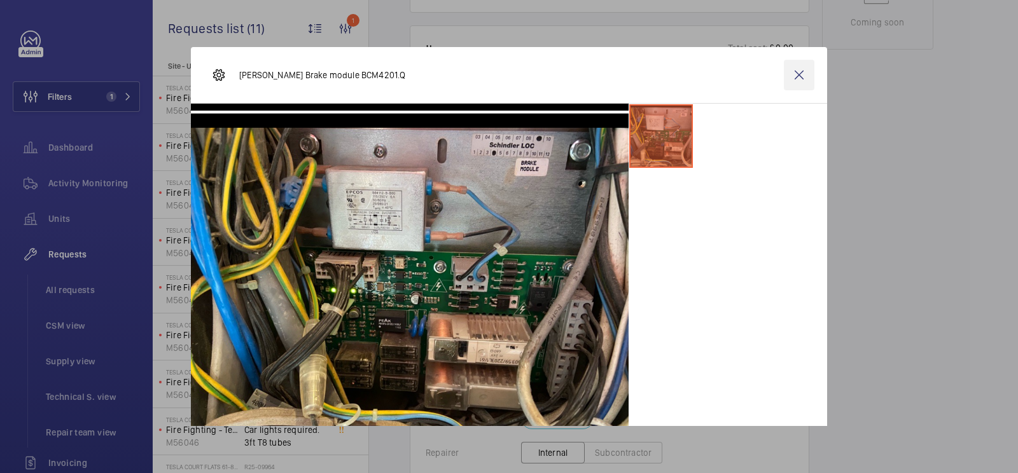
click at [800, 81] on wm-front-icon-button at bounding box center [799, 75] width 31 height 31
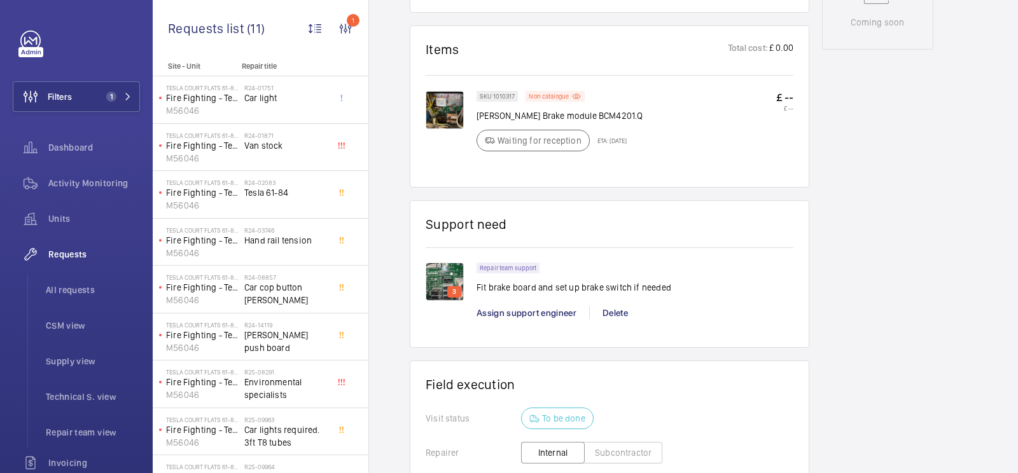
click at [453, 281] on img at bounding box center [445, 282] width 38 height 38
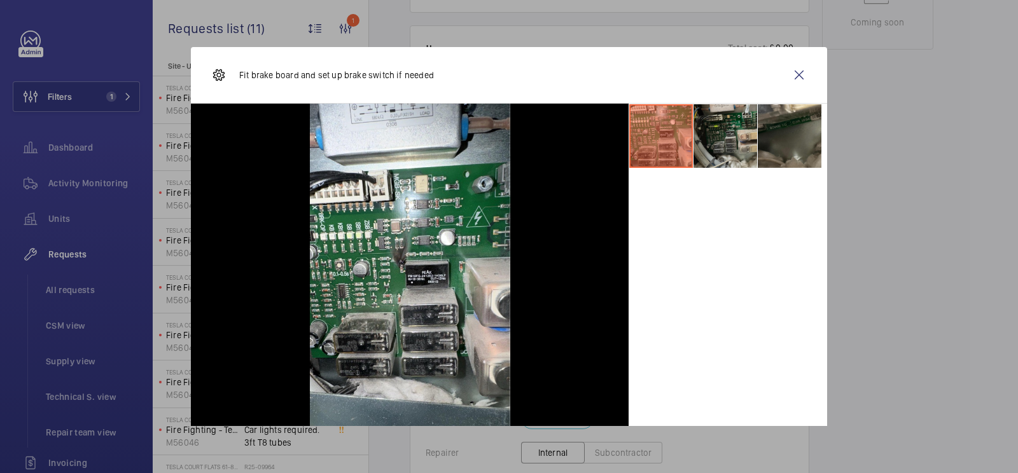
click at [704, 141] on li at bounding box center [725, 136] width 64 height 64
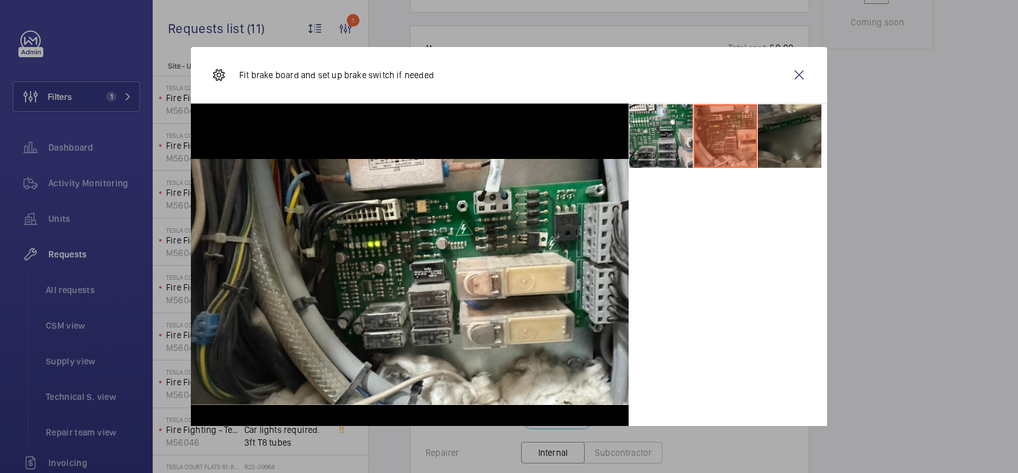
click at [774, 147] on li at bounding box center [790, 136] width 64 height 64
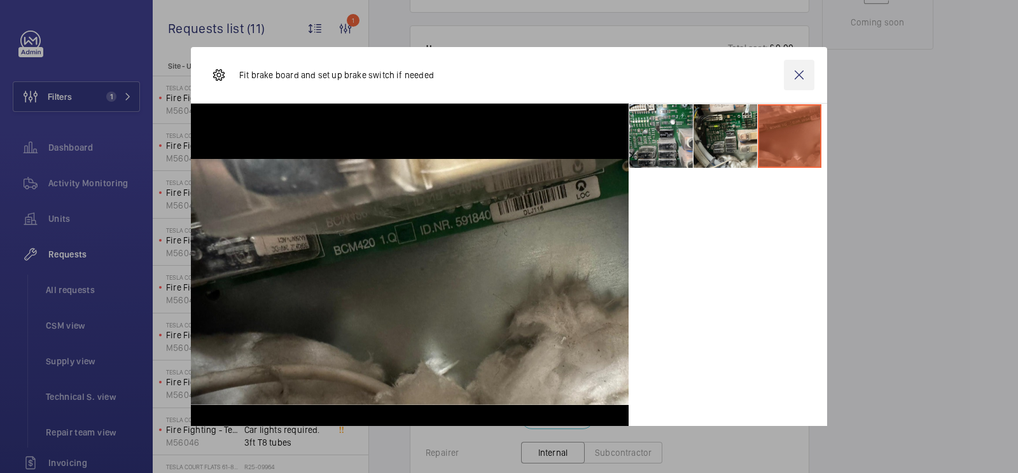
click at [804, 83] on wm-front-icon-button at bounding box center [799, 75] width 31 height 31
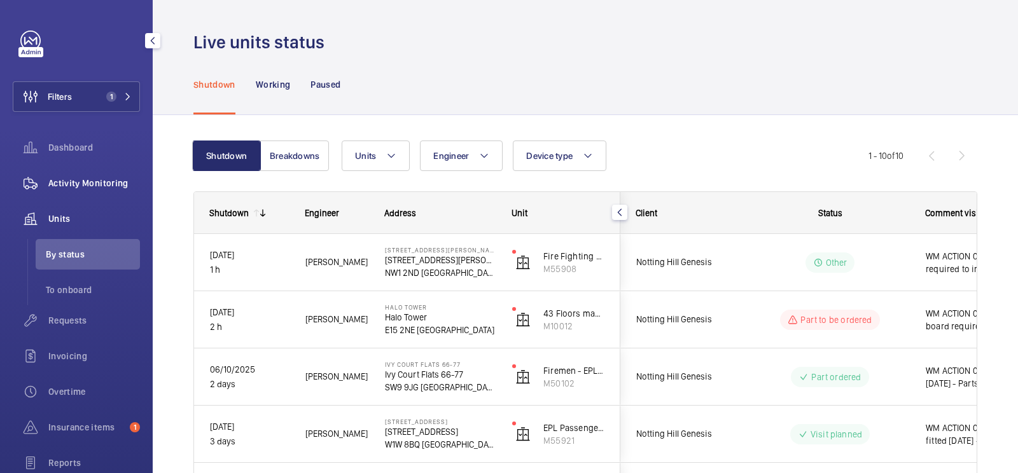
click at [116, 189] on span "Activity Monitoring" at bounding box center [94, 183] width 92 height 13
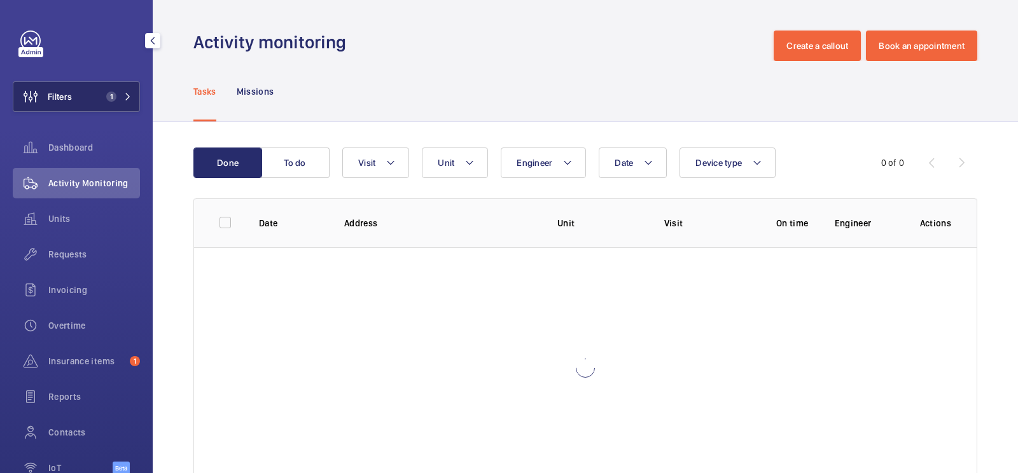
click at [128, 108] on button "Filters 1" at bounding box center [76, 96] width 127 height 31
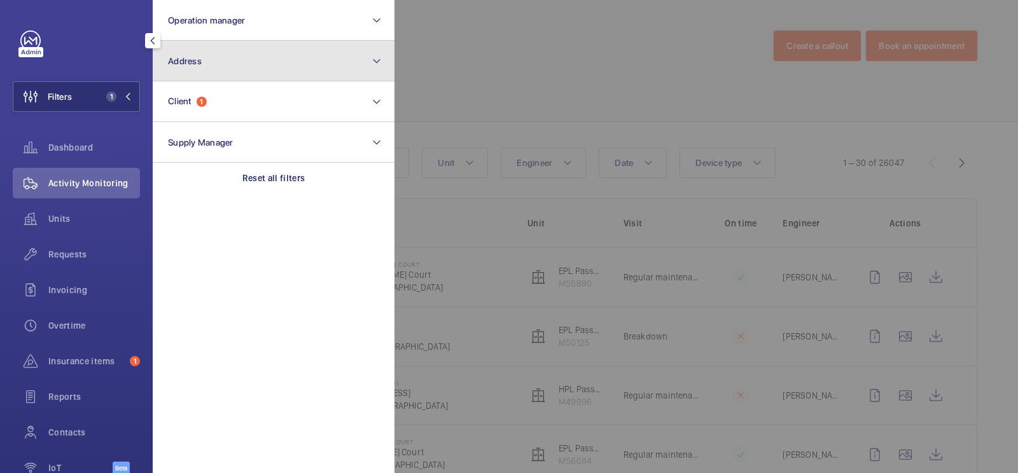
click at [191, 74] on button "Address" at bounding box center [274, 61] width 242 height 41
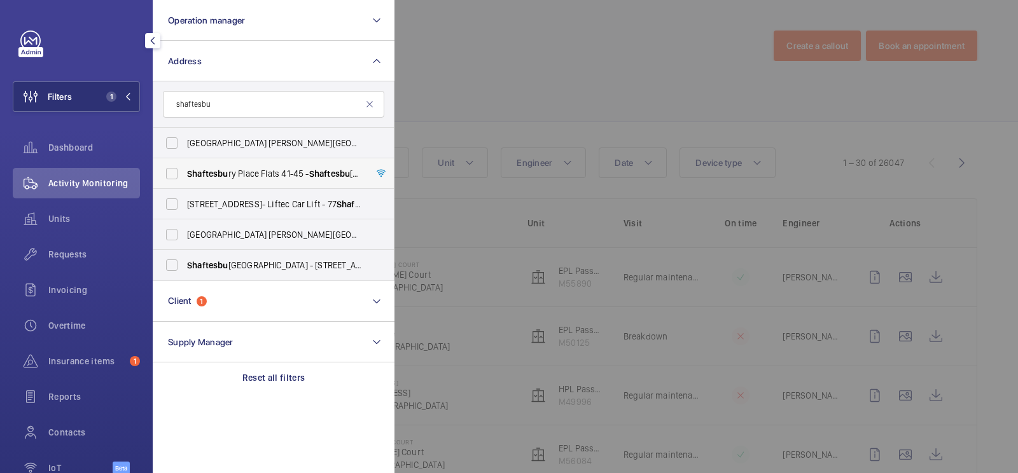
type input "shaftesbu"
click at [235, 166] on label "Shaftesbu ry Place Flats 41-45 - Shaftesbu [STREET_ADDRESS]" at bounding box center [263, 173] width 221 height 31
click at [184, 166] on input "Shaftesbu ry Place Flats 41-45 - Shaftesbu [STREET_ADDRESS]" at bounding box center [171, 173] width 25 height 25
checkbox input "true"
click at [505, 113] on div at bounding box center [903, 236] width 1018 height 473
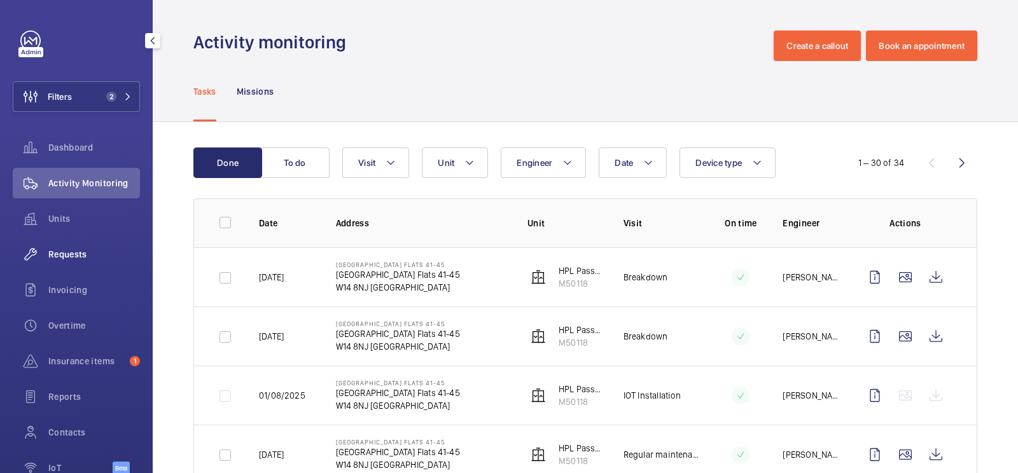
click at [92, 258] on span "Requests" at bounding box center [94, 254] width 92 height 13
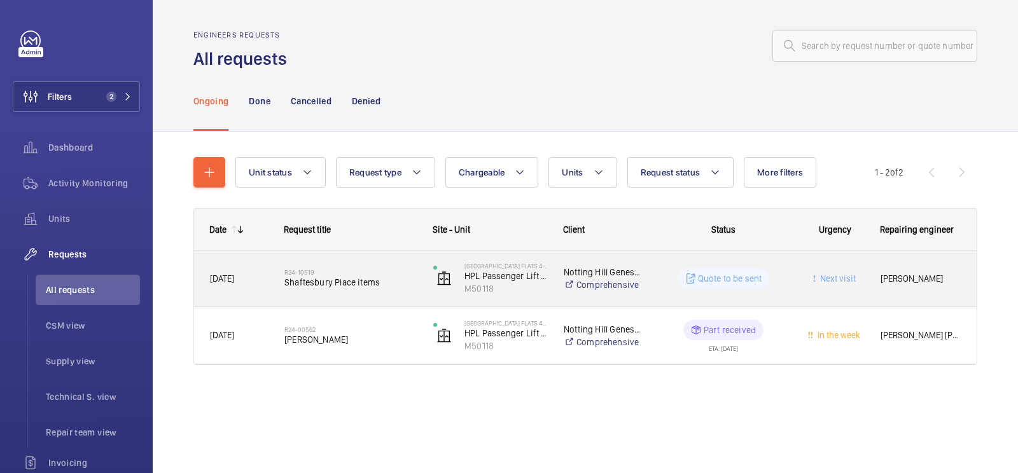
click at [321, 289] on div "R24-10519 [GEOGRAPHIC_DATA] items" at bounding box center [350, 278] width 132 height 37
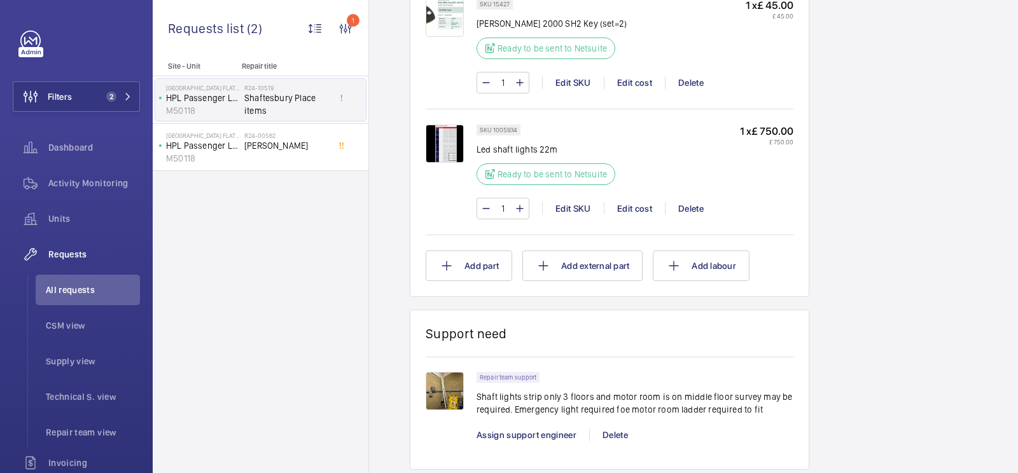
scroll to position [1494, 0]
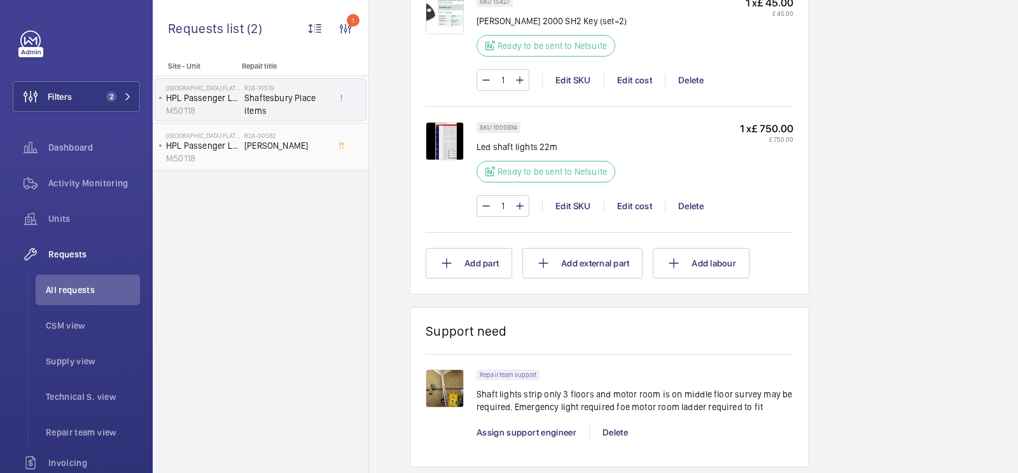
click at [289, 139] on span "[PERSON_NAME]" at bounding box center [286, 145] width 84 height 13
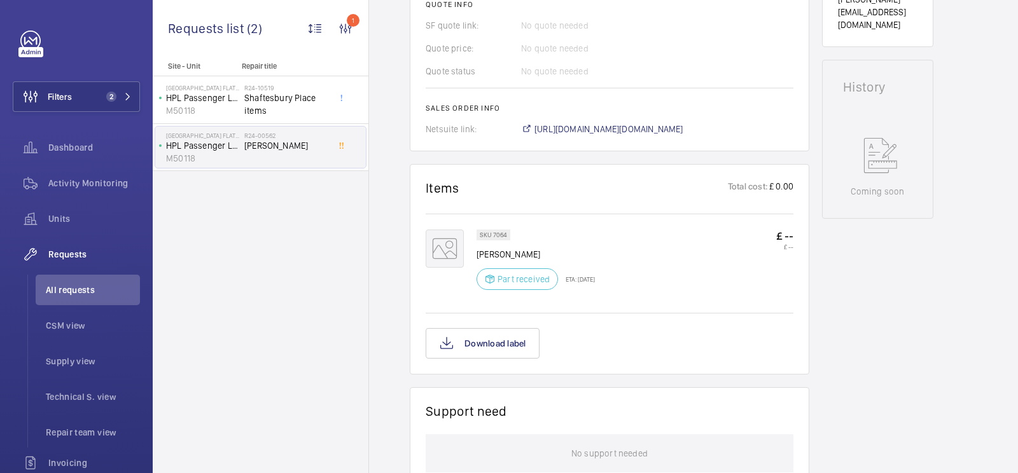
scroll to position [557, 0]
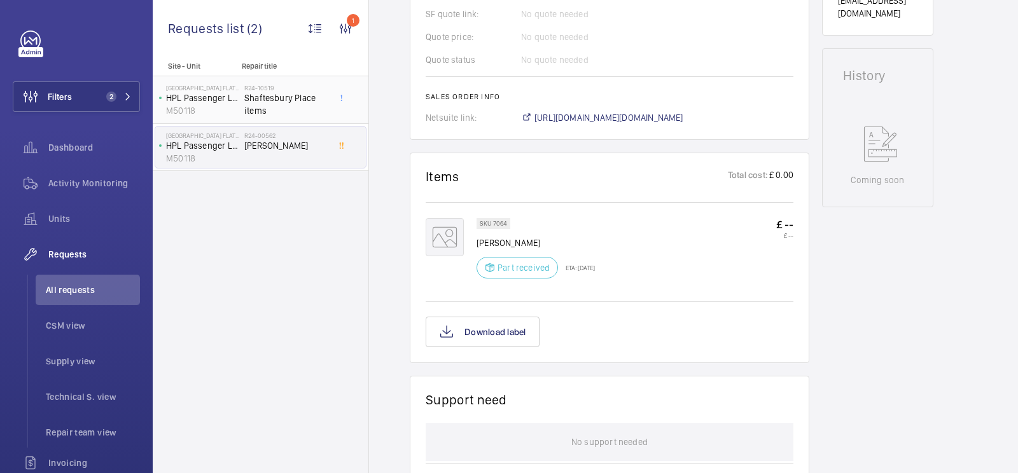
click at [310, 104] on span "Shaftesbury Place items" at bounding box center [286, 104] width 84 height 25
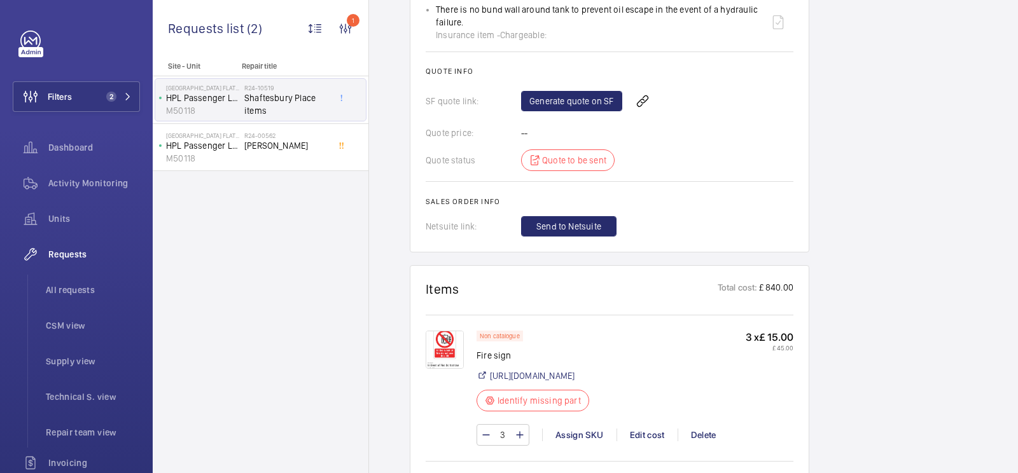
scroll to position [1041, 0]
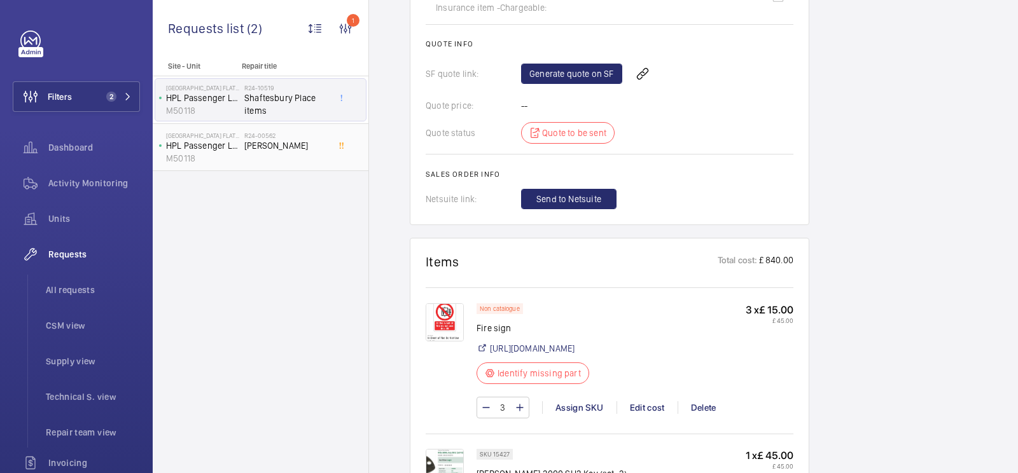
click at [303, 154] on div "R24-00562 [PERSON_NAME]" at bounding box center [286, 150] width 84 height 37
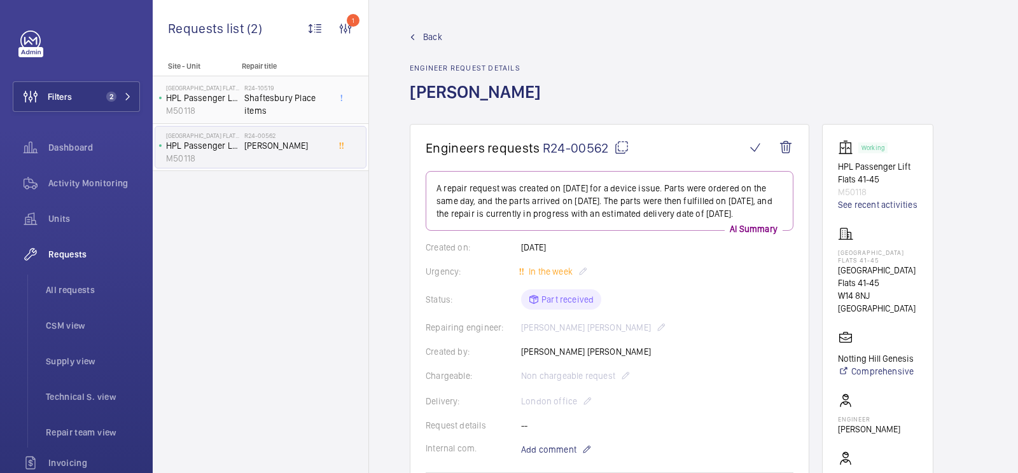
click at [249, 90] on h2 "R24-10519" at bounding box center [286, 88] width 84 height 8
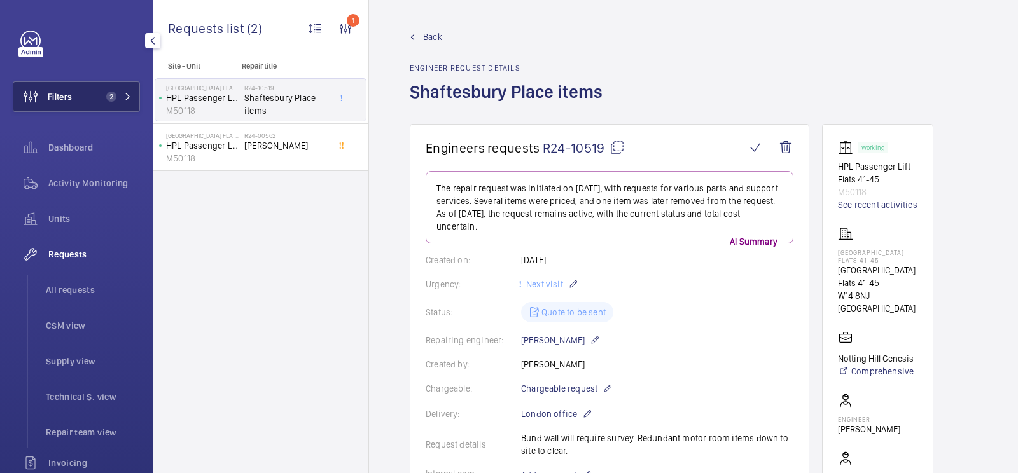
click at [91, 87] on button "Filters 2" at bounding box center [76, 96] width 127 height 31
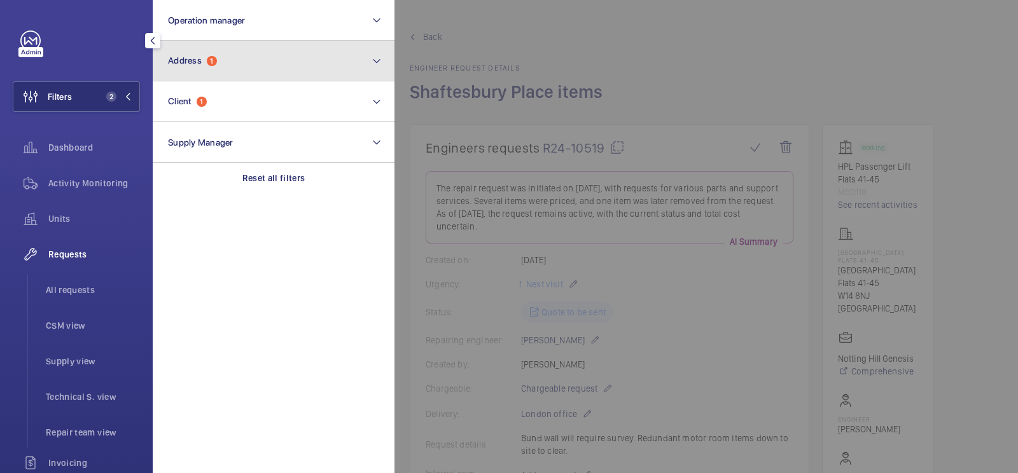
click at [223, 66] on button "Address 1" at bounding box center [274, 61] width 242 height 41
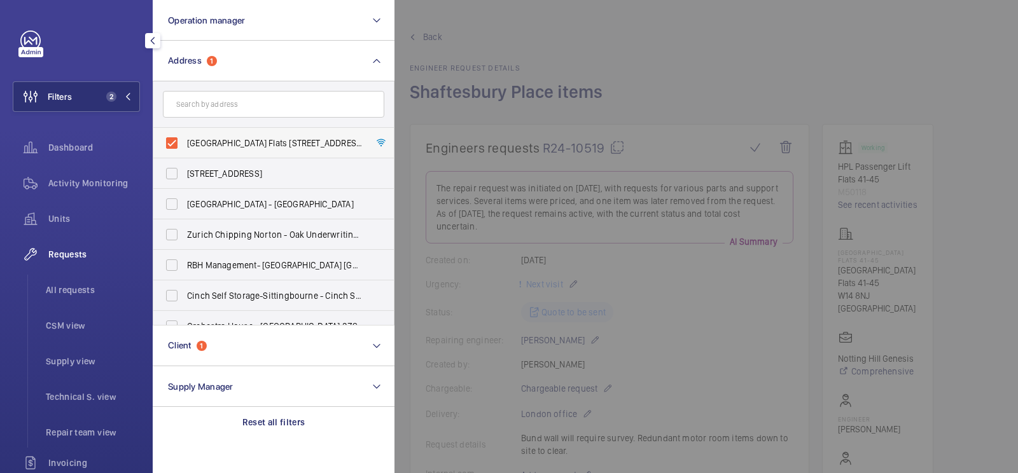
click at [223, 149] on label "[GEOGRAPHIC_DATA] Flats [STREET_ADDRESS]" at bounding box center [263, 143] width 221 height 31
click at [184, 149] on input "[GEOGRAPHIC_DATA] Flats [STREET_ADDRESS]" at bounding box center [171, 142] width 25 height 25
checkbox input "false"
click at [223, 98] on input "text" at bounding box center [273, 104] width 221 height 27
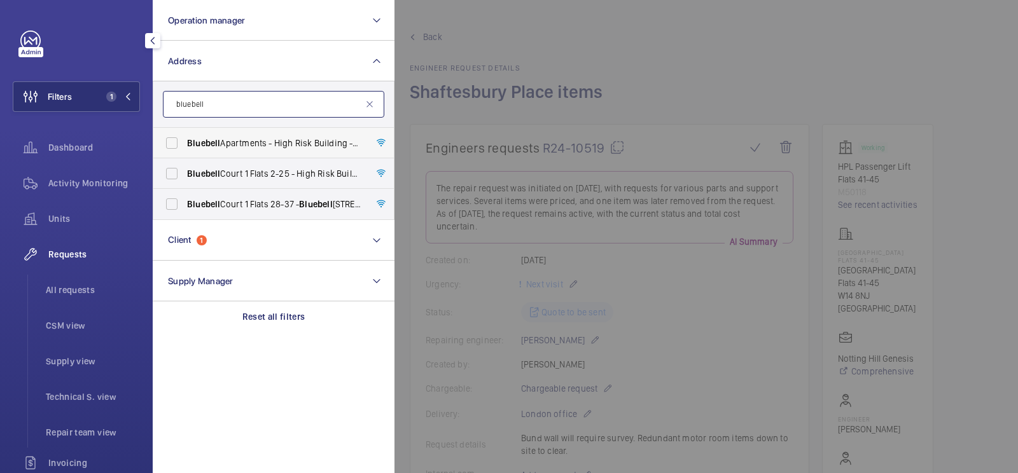
type input "bluebell"
click at [261, 140] on span "Bluebell Apartments - High Risk Building - [GEOGRAPHIC_DATA]" at bounding box center [274, 143] width 175 height 13
click at [184, 140] on input "Bluebell Apartments - High Risk Building - [GEOGRAPHIC_DATA]" at bounding box center [171, 142] width 25 height 25
checkbox input "true"
click at [96, 285] on span "All requests" at bounding box center [93, 290] width 94 height 13
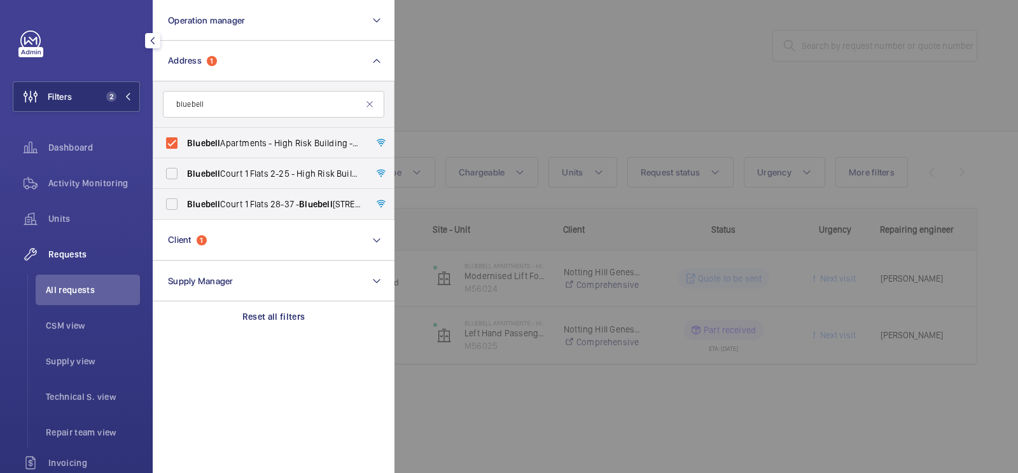
click at [559, 57] on div at bounding box center [903, 236] width 1018 height 473
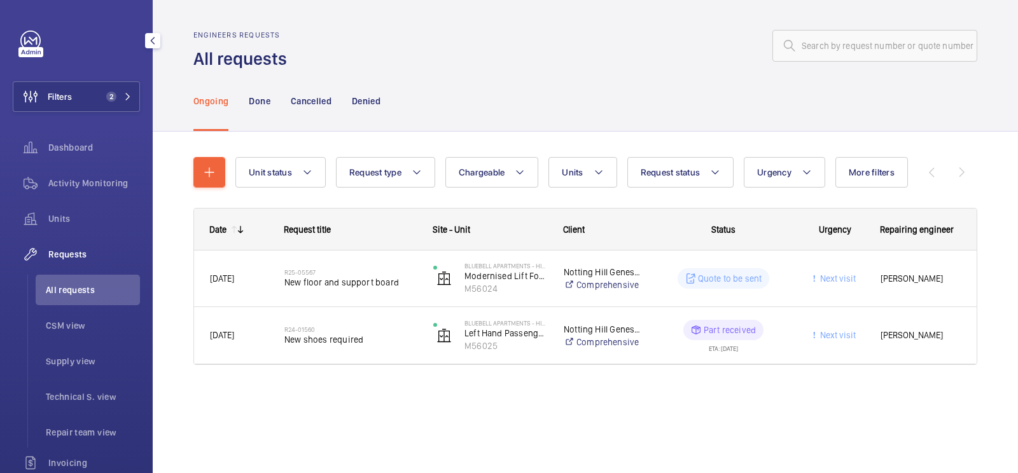
click at [275, 103] on nav "Ongoing Done Cancelled Denied" at bounding box center [286, 101] width 187 height 60
click at [264, 101] on p "Done" at bounding box center [259, 101] width 21 height 13
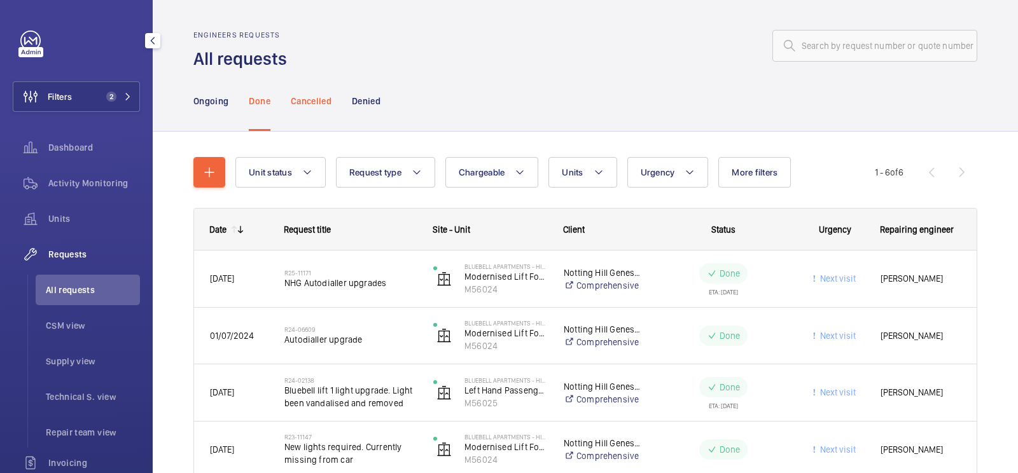
click at [314, 97] on p "Cancelled" at bounding box center [311, 101] width 41 height 13
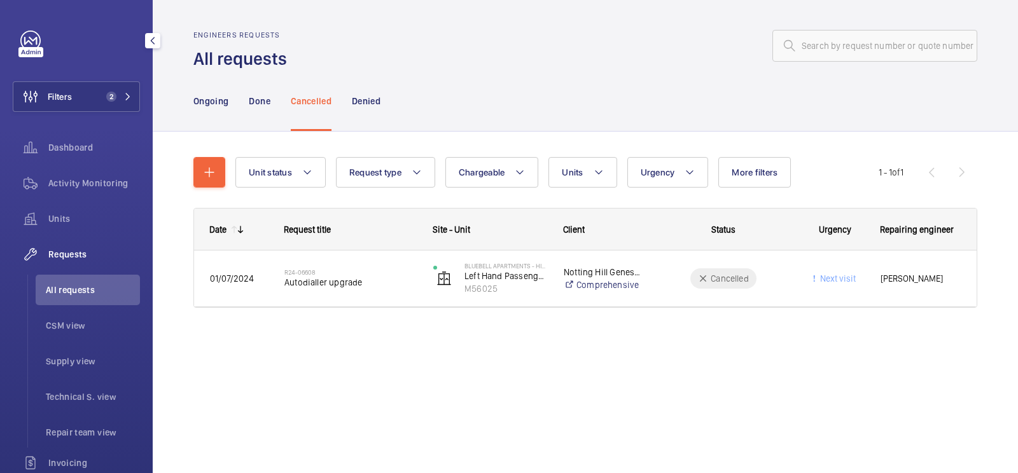
click at [391, 105] on div "Ongoing Done Cancelled Denied" at bounding box center [585, 101] width 784 height 60
click at [366, 102] on p "Denied" at bounding box center [366, 101] width 29 height 13
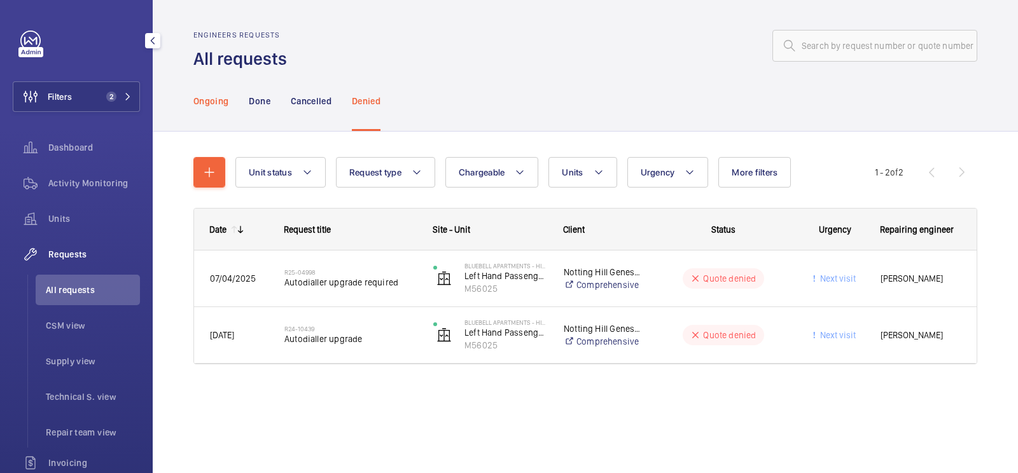
click at [206, 103] on p "Ongoing" at bounding box center [210, 101] width 35 height 13
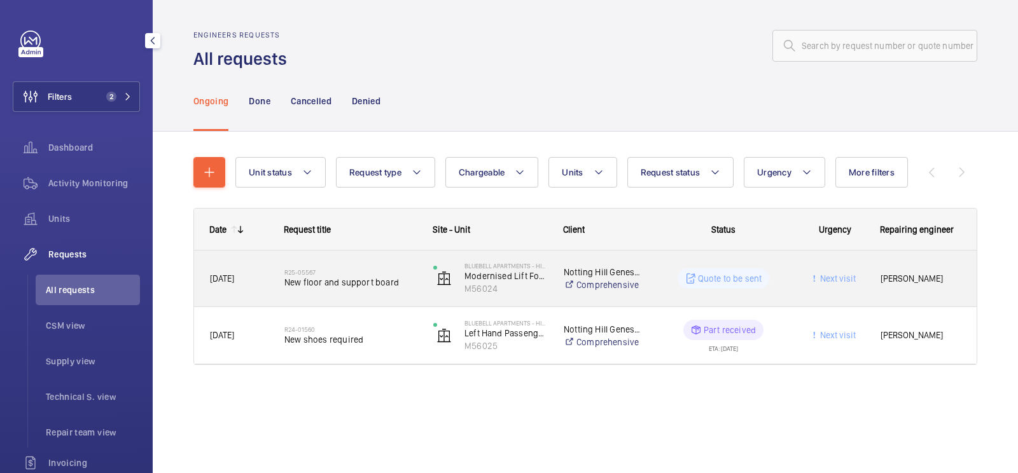
click at [378, 281] on span "New floor and support board" at bounding box center [350, 282] width 132 height 13
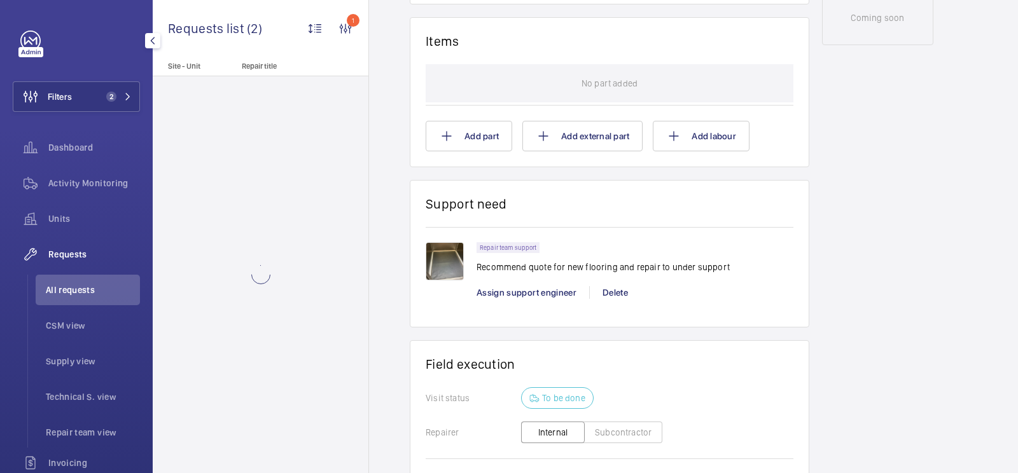
scroll to position [721, 0]
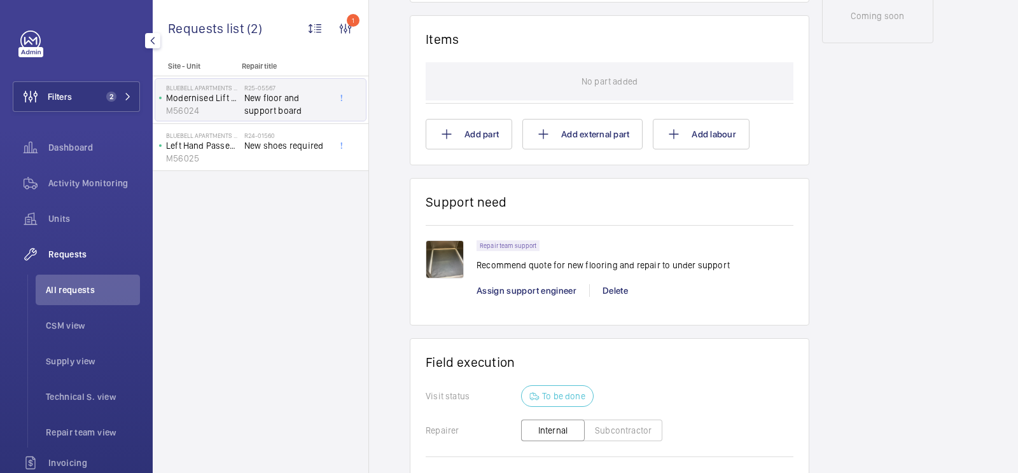
click at [449, 252] on img at bounding box center [445, 259] width 38 height 38
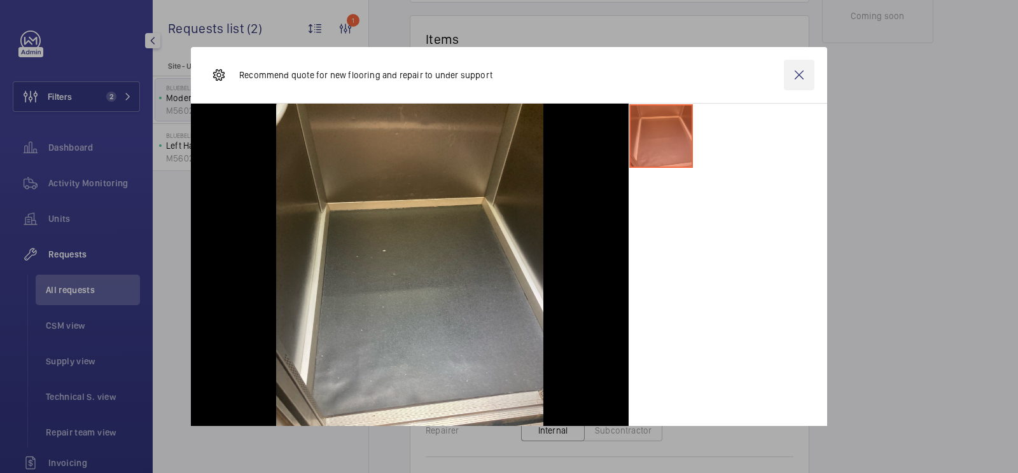
click at [800, 83] on wm-front-icon-button at bounding box center [799, 75] width 31 height 31
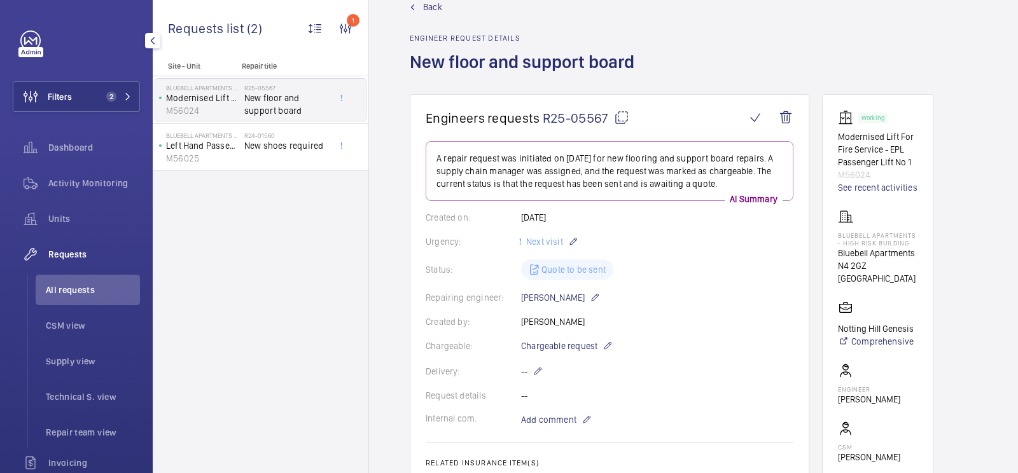
scroll to position [0, 0]
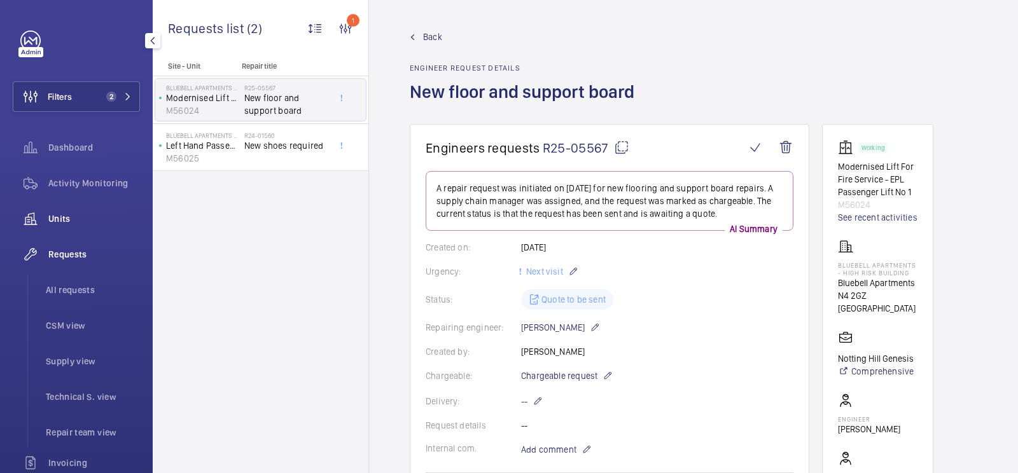
click at [60, 211] on div "Units" at bounding box center [76, 219] width 127 height 31
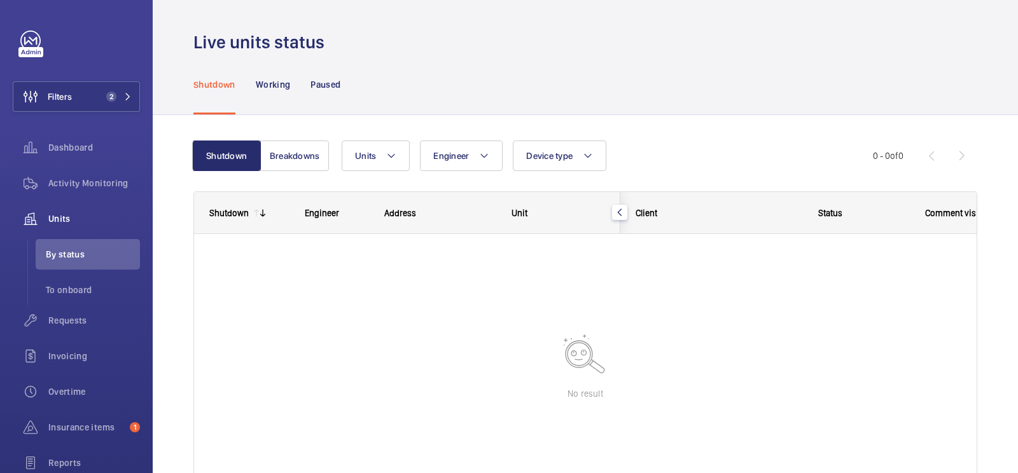
scroll to position [83, 0]
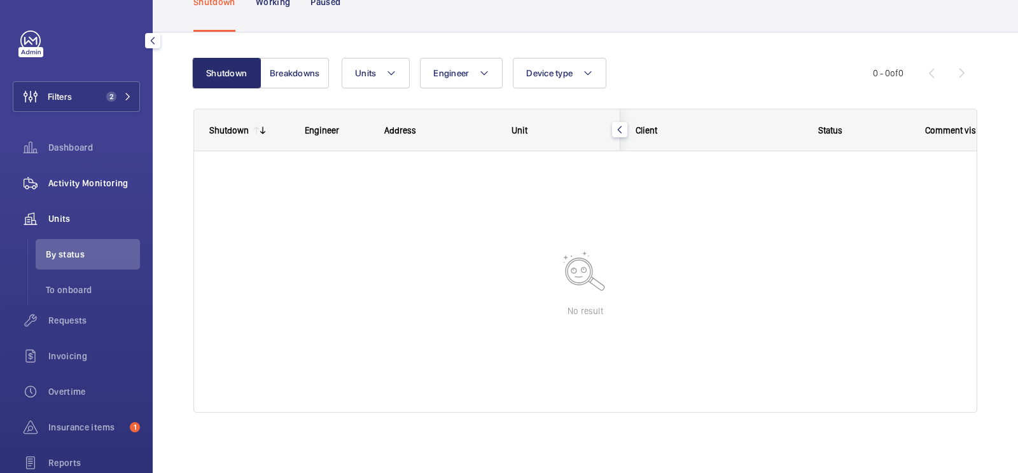
click at [81, 184] on span "Activity Monitoring" at bounding box center [94, 183] width 92 height 13
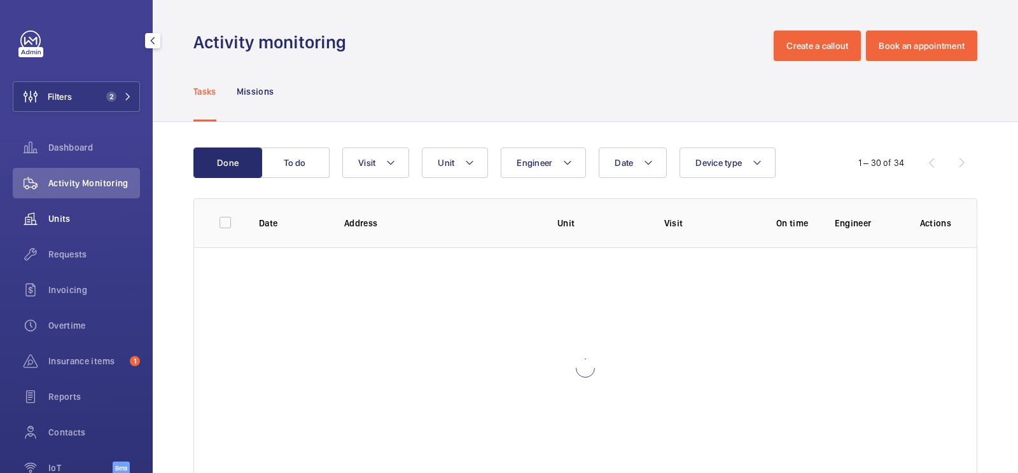
click at [85, 221] on span "Units" at bounding box center [94, 218] width 92 height 13
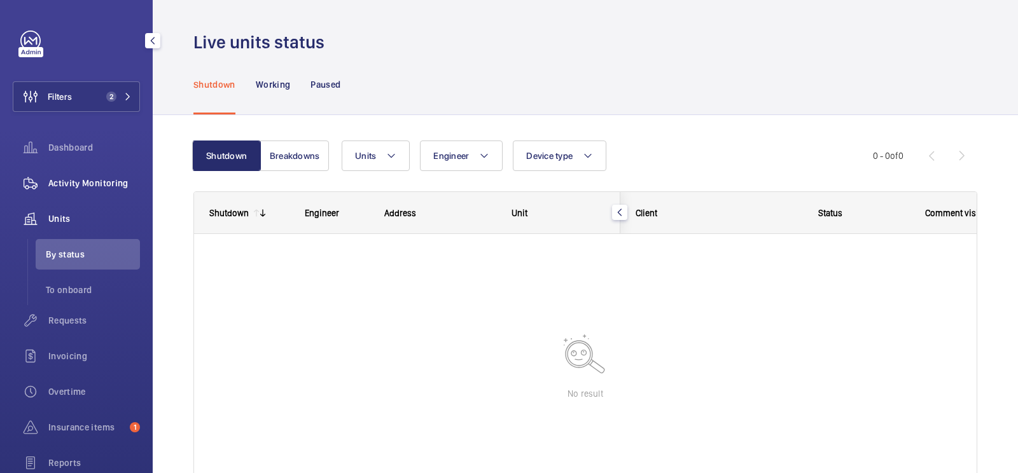
click at [97, 180] on span "Activity Monitoring" at bounding box center [94, 183] width 92 height 13
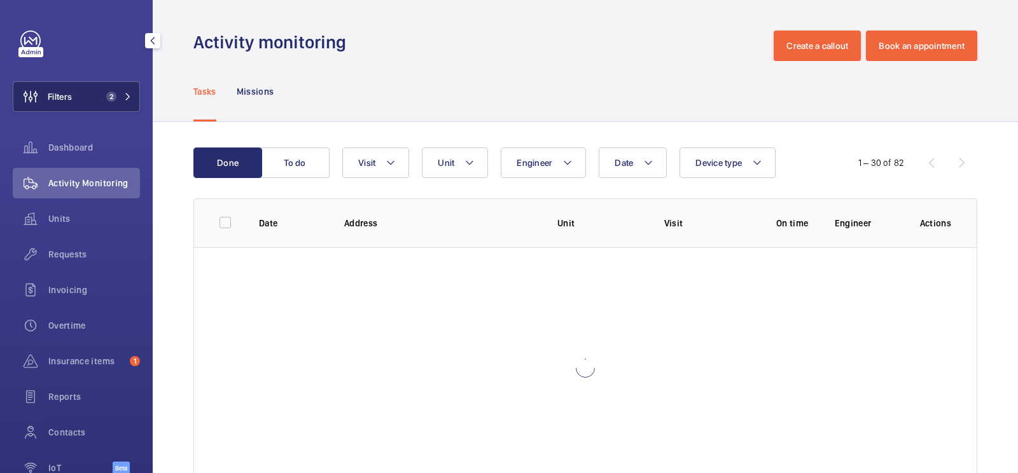
click at [94, 83] on button "Filters 2" at bounding box center [76, 96] width 127 height 31
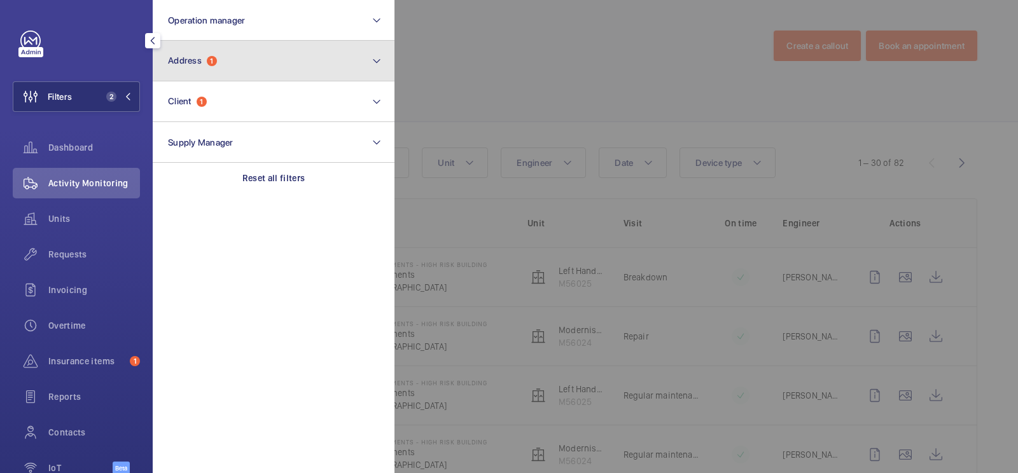
click at [265, 66] on button "Address 1" at bounding box center [274, 61] width 242 height 41
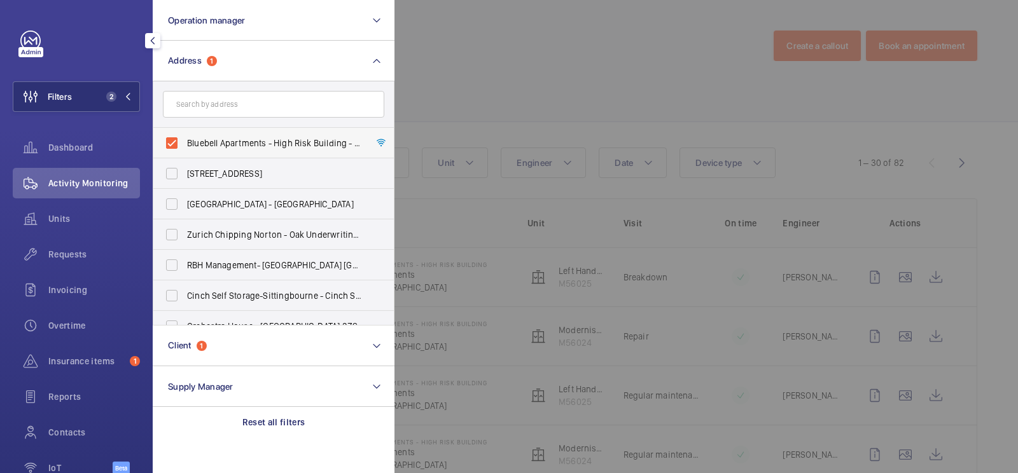
click at [248, 130] on label "Bluebell Apartments - High Risk Building - [GEOGRAPHIC_DATA]" at bounding box center [263, 143] width 221 height 31
click at [184, 130] on input "Bluebell Apartments - High Risk Building - [GEOGRAPHIC_DATA]" at bounding box center [171, 142] width 25 height 25
checkbox input "false"
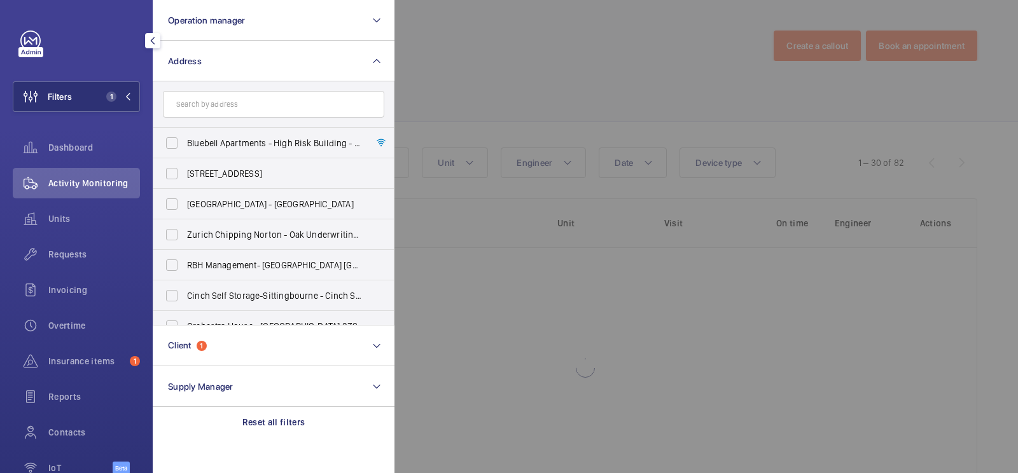
click at [535, 112] on div at bounding box center [903, 236] width 1018 height 473
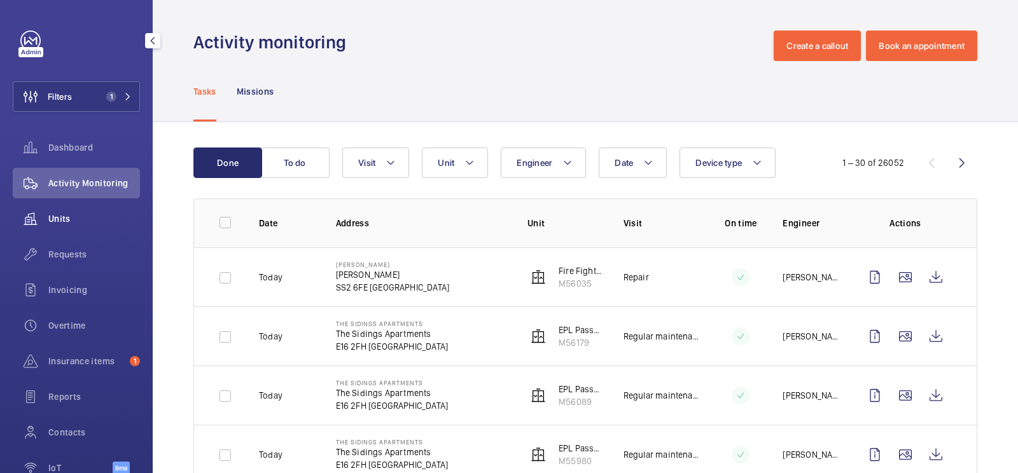
click at [97, 216] on span "Units" at bounding box center [94, 218] width 92 height 13
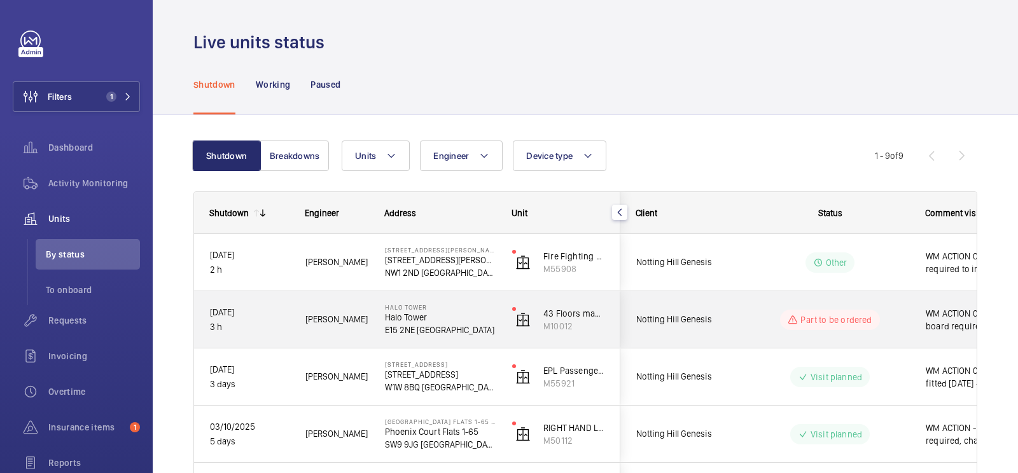
scroll to position [337, 0]
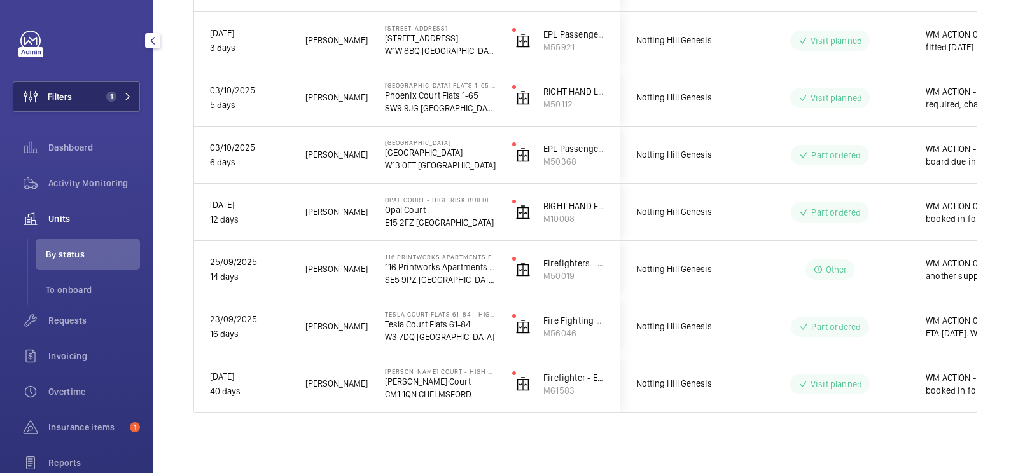
click at [114, 83] on button "Filters 1" at bounding box center [76, 96] width 127 height 31
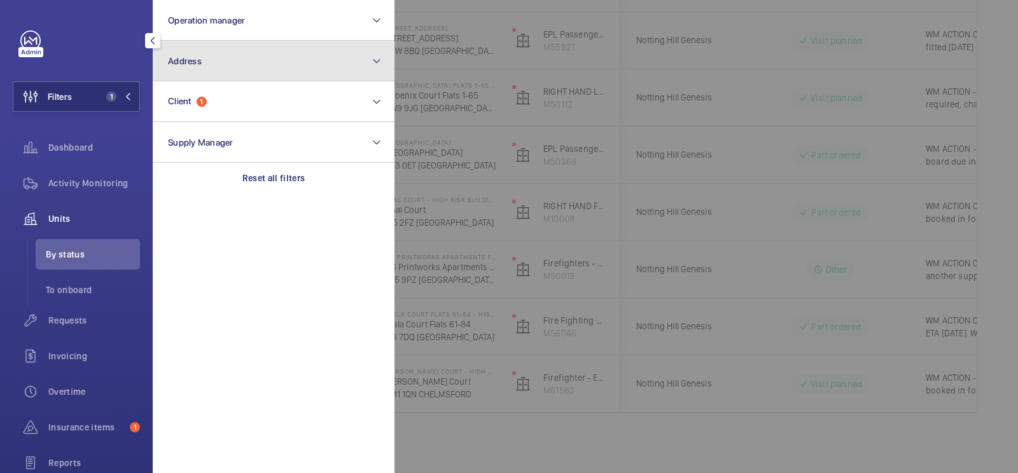
click at [225, 67] on button "Address" at bounding box center [274, 61] width 242 height 41
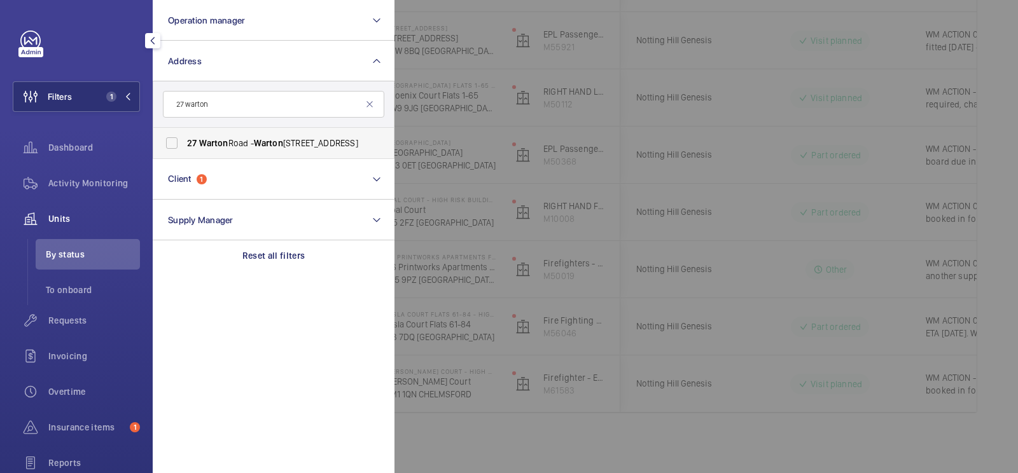
type input "27 warton"
click at [230, 148] on span "[STREET_ADDRESS]" at bounding box center [274, 143] width 175 height 13
click at [184, 148] on input "[STREET_ADDRESS]" at bounding box center [171, 142] width 25 height 25
checkbox input "true"
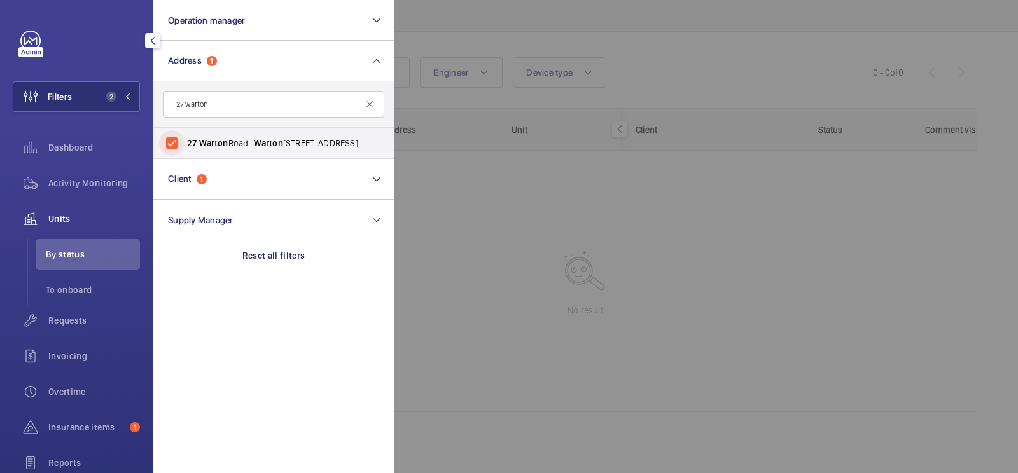
scroll to position [83, 0]
click at [85, 175] on div "Activity Monitoring" at bounding box center [76, 183] width 127 height 31
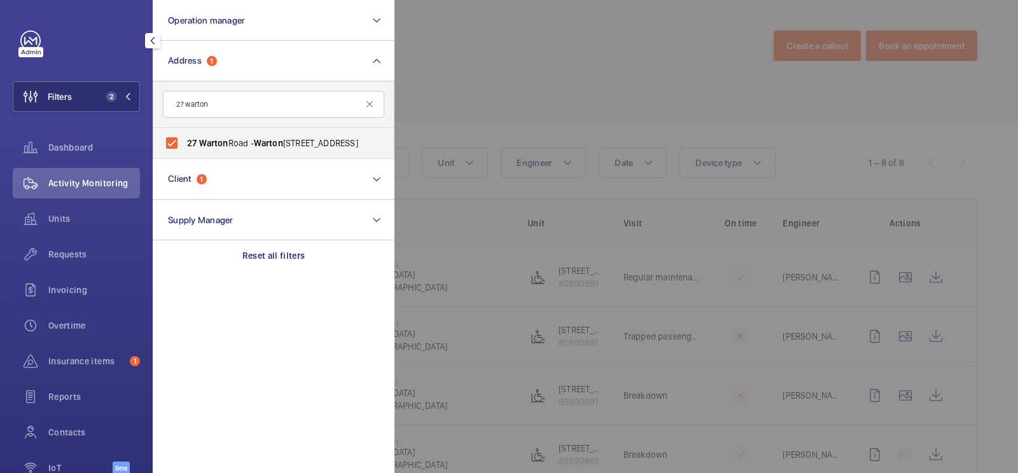
click at [607, 116] on div at bounding box center [903, 236] width 1018 height 473
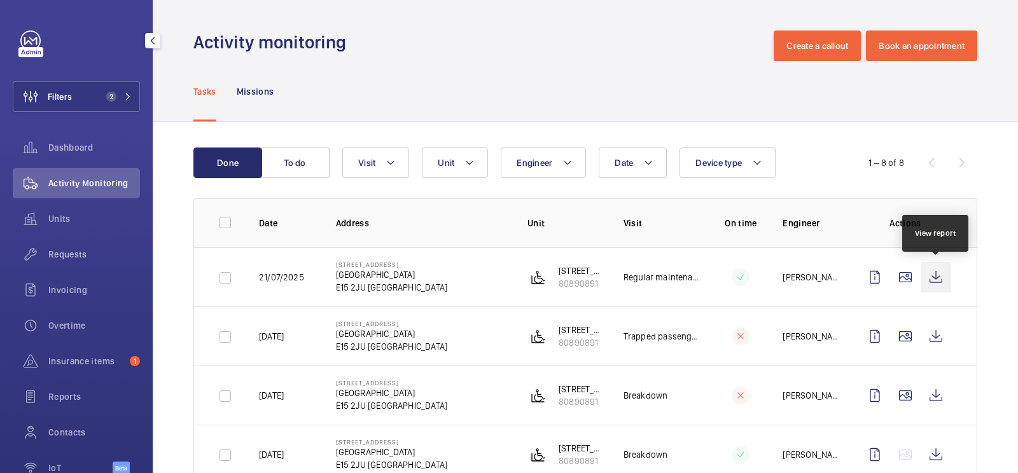
click at [942, 272] on wm-front-icon-button at bounding box center [935, 277] width 31 height 31
click at [563, 281] on p "80890891" at bounding box center [581, 283] width 45 height 13
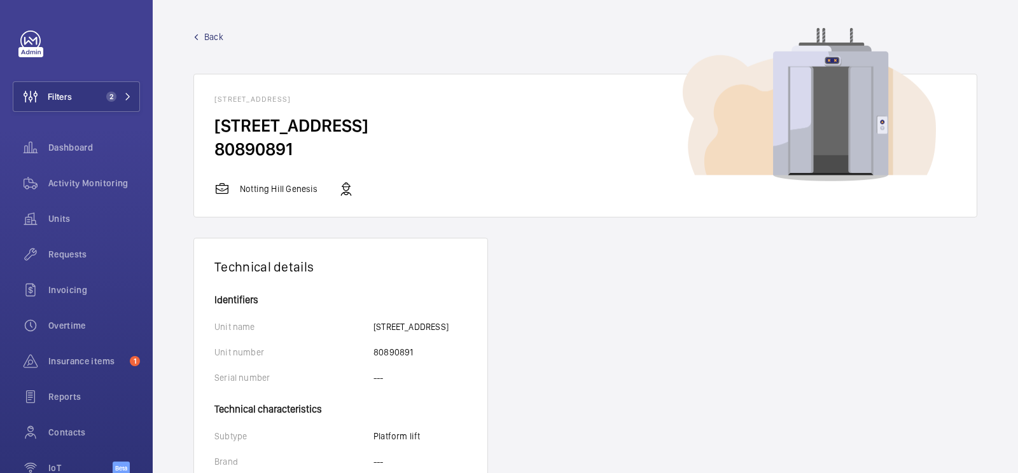
click at [204, 35] on span "Back" at bounding box center [213, 37] width 19 height 13
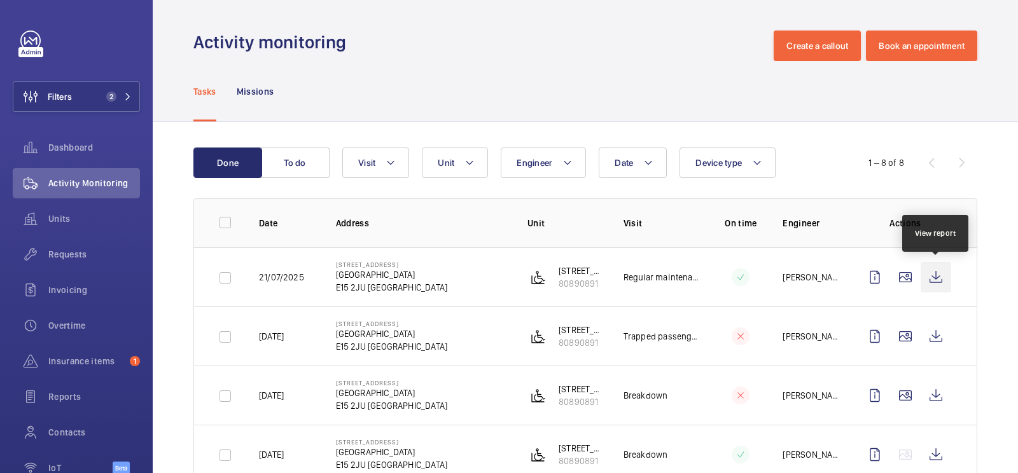
click at [943, 272] on wm-front-icon-button at bounding box center [935, 277] width 31 height 31
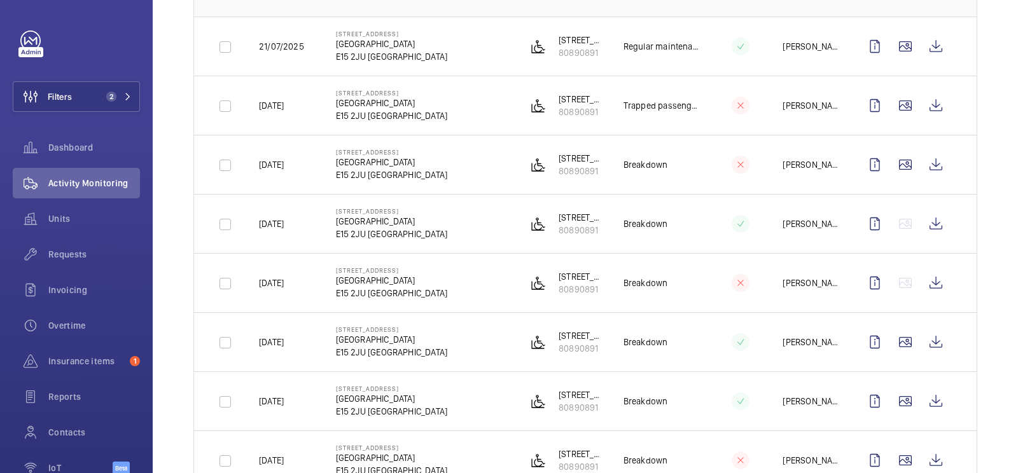
scroll to position [274, 0]
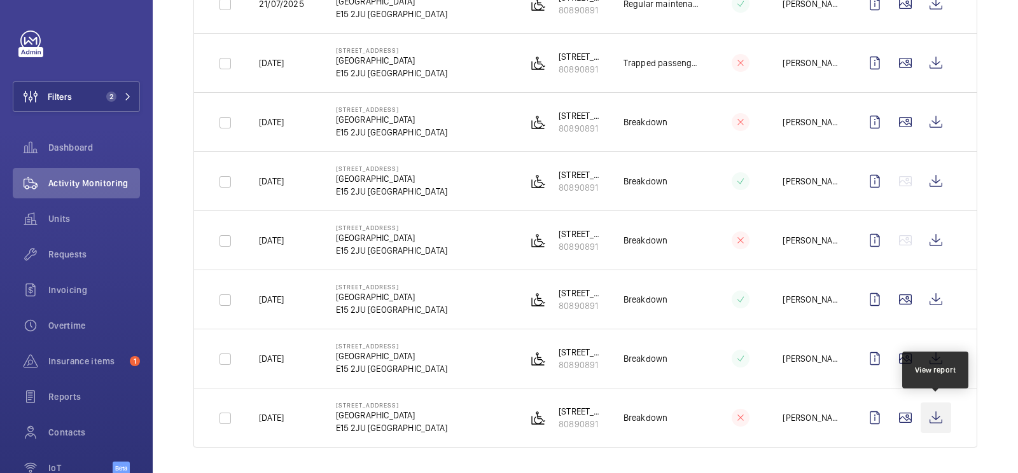
click at [943, 411] on wm-front-icon-button at bounding box center [935, 418] width 31 height 31
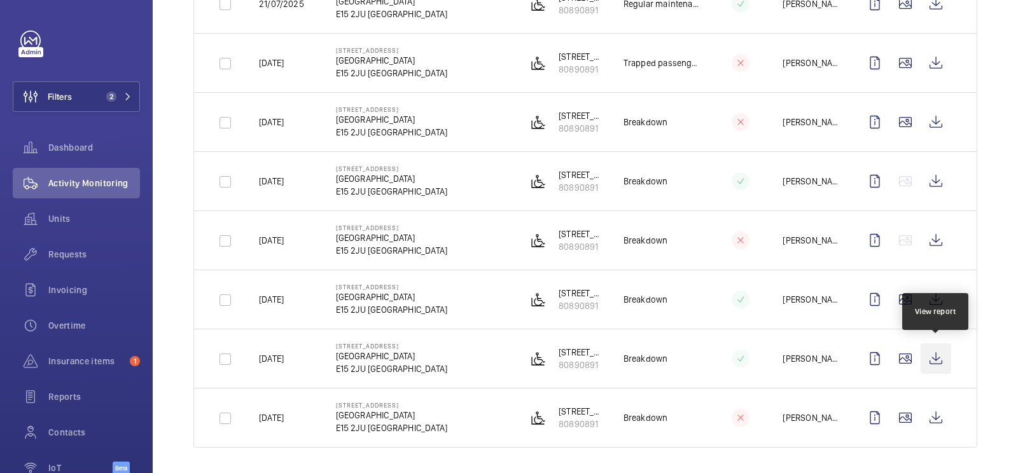
click at [945, 356] on wm-front-icon-button at bounding box center [935, 358] width 31 height 31
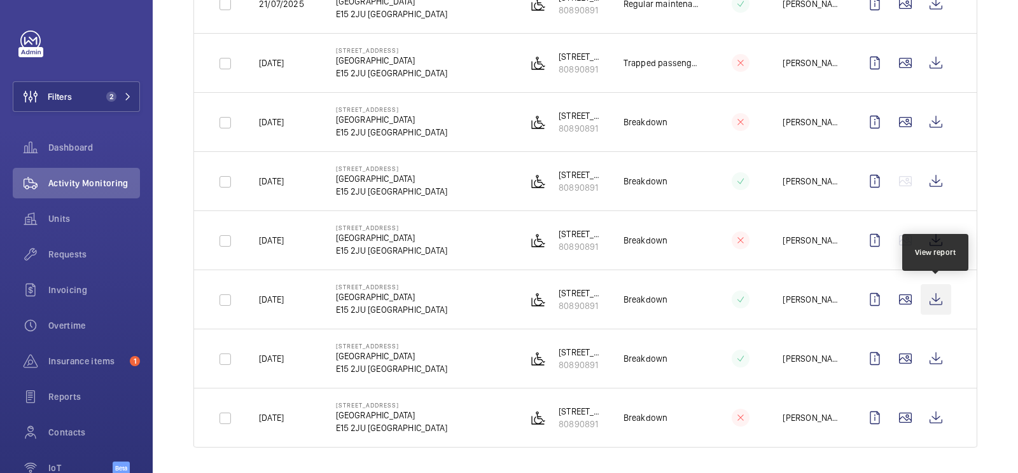
click at [936, 295] on wm-front-icon-button at bounding box center [935, 299] width 31 height 31
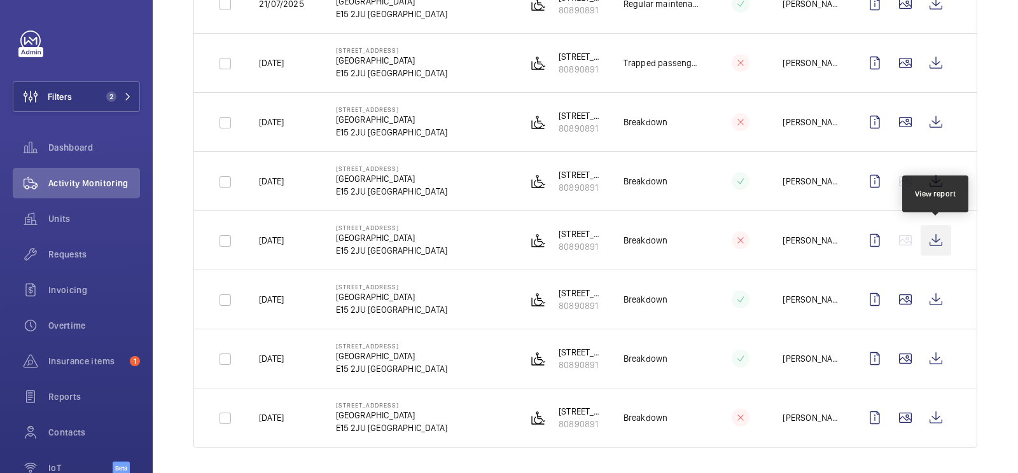
click at [934, 240] on wm-front-icon-button at bounding box center [935, 240] width 31 height 31
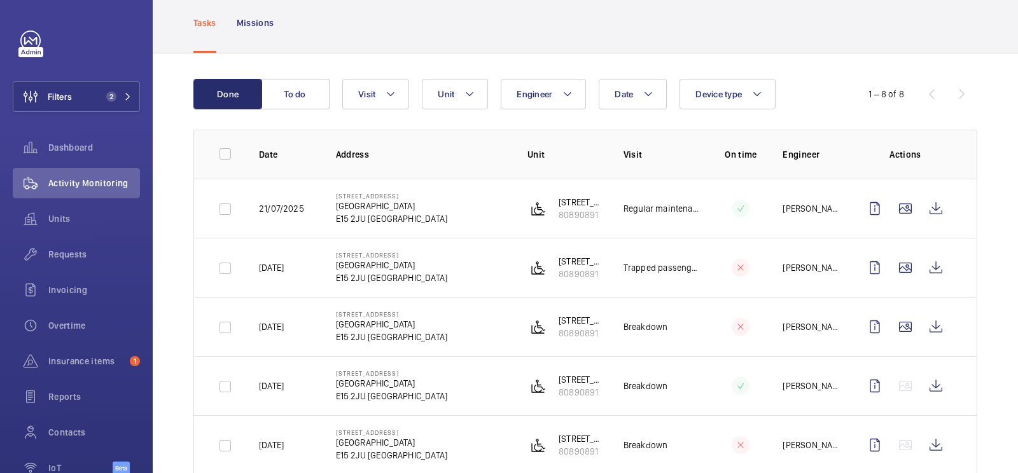
scroll to position [80, 0]
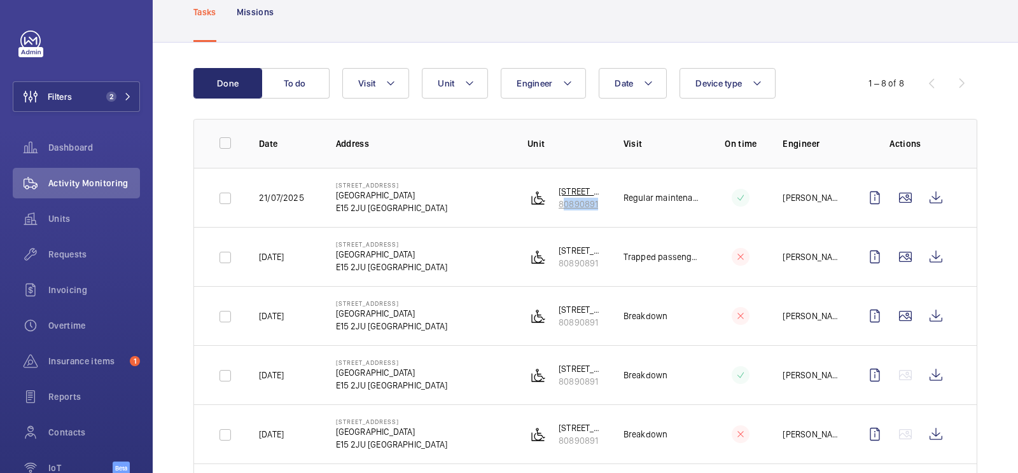
drag, startPoint x: 590, startPoint y: 205, endPoint x: 558, endPoint y: 204, distance: 31.8
click at [558, 204] on wm-front-device-cell "[STREET_ADDRESS]" at bounding box center [565, 197] width 76 height 25
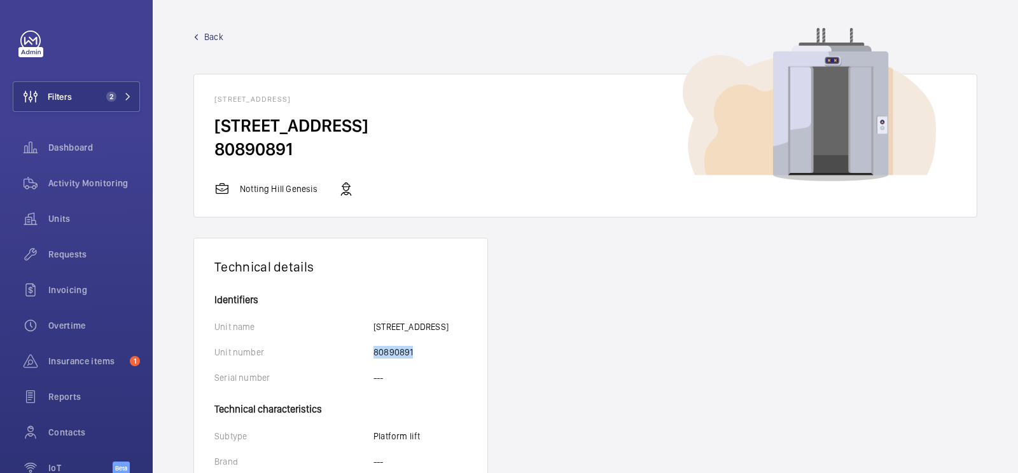
drag, startPoint x: 370, startPoint y: 351, endPoint x: 415, endPoint y: 354, distance: 45.3
click at [415, 354] on div "Unit number 80890891" at bounding box center [340, 352] width 253 height 13
copy div "80890891"
